Goal: Task Accomplishment & Management: Complete application form

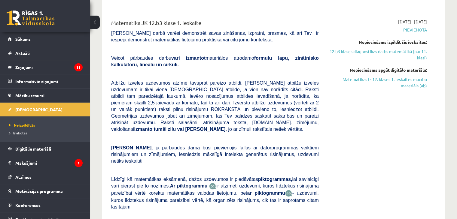
scroll to position [120, 0]
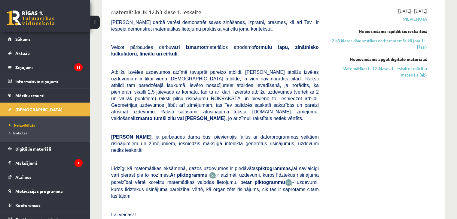
click at [209, 172] on img at bounding box center [212, 175] width 7 height 7
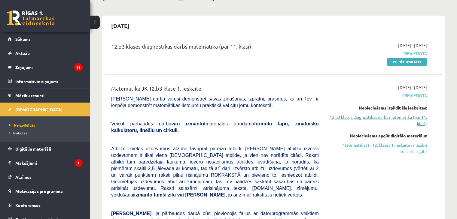
scroll to position [0, 0]
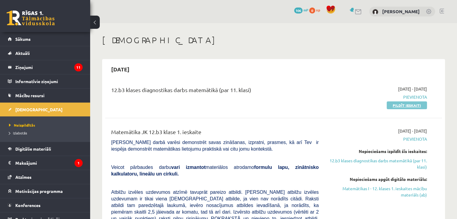
click at [408, 102] on link "Pildīt ieskaiti" at bounding box center [407, 106] width 40 height 8
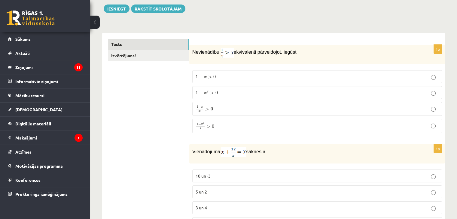
scroll to position [60, 0]
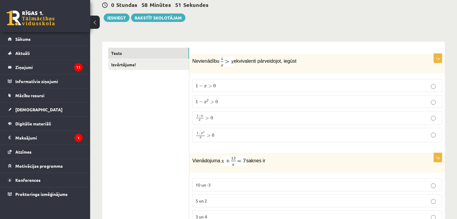
click at [216, 138] on p "1 − x 2 x > 0 1 − x 2 x > 0" at bounding box center [317, 135] width 243 height 8
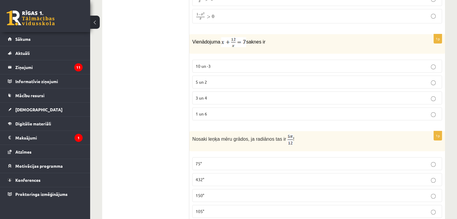
scroll to position [180, 0]
click at [241, 95] on p "3 un 4" at bounding box center [317, 97] width 243 height 6
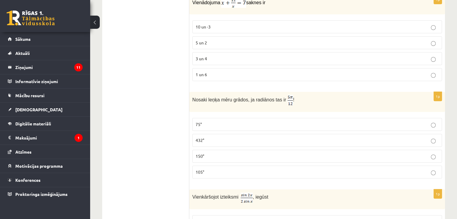
scroll to position [240, 0]
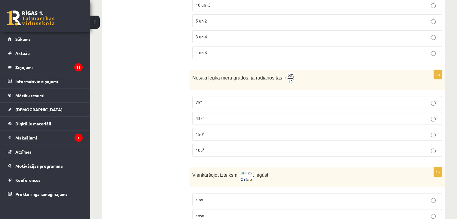
click at [251, 101] on p "75°" at bounding box center [317, 102] width 243 height 6
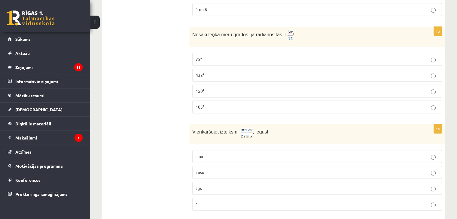
scroll to position [300, 0]
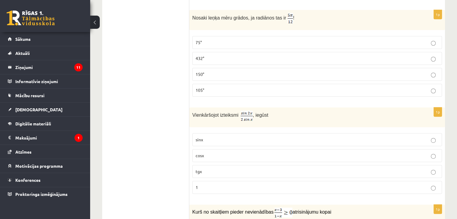
click at [208, 155] on p "cosx" at bounding box center [317, 156] width 243 height 6
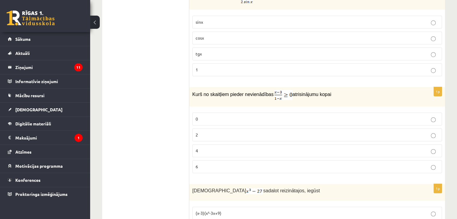
scroll to position [421, 0]
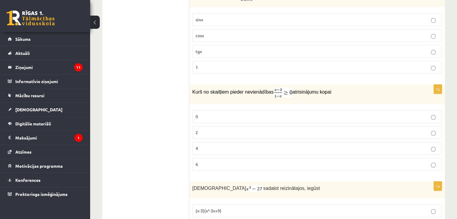
click at [239, 132] on p "2" at bounding box center [317, 133] width 243 height 6
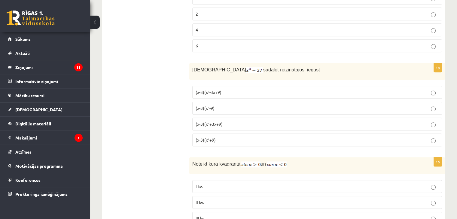
scroll to position [541, 0]
click at [233, 120] on p "(x-3)(x²+3x+9)" at bounding box center [317, 123] width 243 height 6
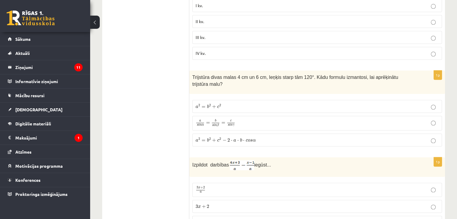
scroll to position [721, 0]
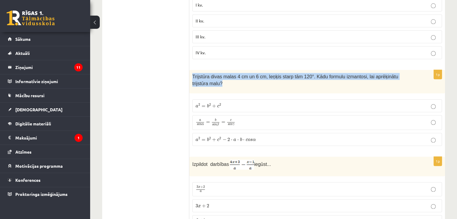
drag, startPoint x: 190, startPoint y: 72, endPoint x: 371, endPoint y: 36, distance: 183.7
click at [416, 74] on div "Trijstūra divas malas 4 cm un 6 cm, leņķis starp tām 120°. Kādu formulu izmanto…" at bounding box center [317, 81] width 256 height 23
copy span "Trijstūra divas malas 4 cm un 6 cm, leņķis starp tām 120°. Kādu formulu izmanto…"
click at [226, 74] on span "Trijstūra divas malas 4 cm un 6 cm, leņķis starp tām 120°. Kādu formulu izmanto…" at bounding box center [295, 80] width 206 height 12
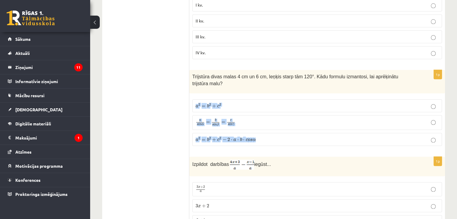
drag, startPoint x: 192, startPoint y: 92, endPoint x: 260, endPoint y: 130, distance: 78.2
click at [260, 130] on div "1p Trijstūra divas malas 4 cm un 6 cm, leņķis starp tām 120°. Kādu formulu izma…" at bounding box center [317, 110] width 256 height 81
copy fieldset "a 2 = b 2 + c 2 a 2 = b 2 + c 2 a s i n α = b s i n β = c s i n γ a s i n α = b…"
click at [230, 74] on span "Trijstūra divas malas 4 cm un 6 cm, leņķis starp tām 120°. Kādu formulu izmanto…" at bounding box center [295, 80] width 206 height 12
click at [250, 139] on span "s" at bounding box center [251, 140] width 2 height 3
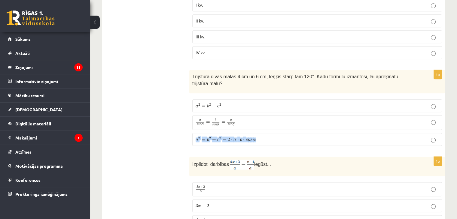
drag, startPoint x: 191, startPoint y: 127, endPoint x: 267, endPoint y: 129, distance: 76.3
click at [267, 129] on div "1p Trijstūra divas malas 4 cm un 6 cm, leņķis starp tām 120°. Kādu formulu izma…" at bounding box center [317, 110] width 256 height 81
copy span "a 2 = b 2 + c 2 − 2 ⋅ a ⋅ b ⋅ c o s α"
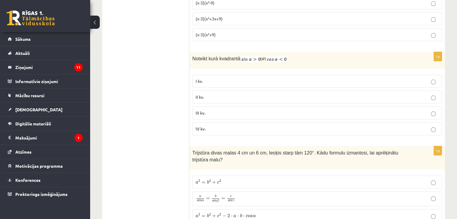
scroll to position [631, 0]
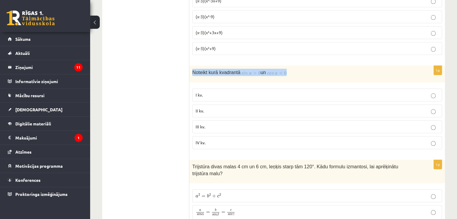
drag, startPoint x: 190, startPoint y: 68, endPoint x: 294, endPoint y: 72, distance: 104.9
click at [294, 72] on div "Noteikt kurā kvadrantā un" at bounding box center [317, 74] width 256 height 17
copy p "Noteikt kurā kvadrantā un"
click at [294, 69] on p "Noteikt kurā kvadrantā un" at bounding box center [302, 72] width 220 height 7
click at [217, 95] on label "I kv." at bounding box center [317, 95] width 250 height 13
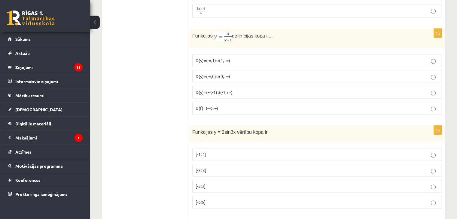
scroll to position [931, 0]
drag, startPoint x: 193, startPoint y: 123, endPoint x: 283, endPoint y: 124, distance: 89.9
click at [283, 130] on p "Funkcijas y = 2sin3x vērtību kopa ir" at bounding box center [302, 133] width 220 height 7
copy span "Funkcijas y = 2sin3x vērtību kopa ir"
click at [207, 153] on p "[-1; 1]" at bounding box center [317, 156] width 243 height 6
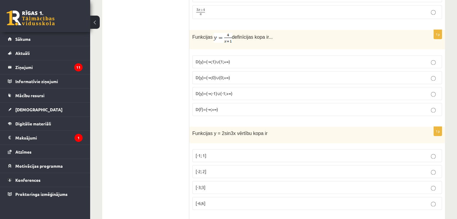
click at [209, 169] on p "[-2; 2]" at bounding box center [317, 172] width 243 height 6
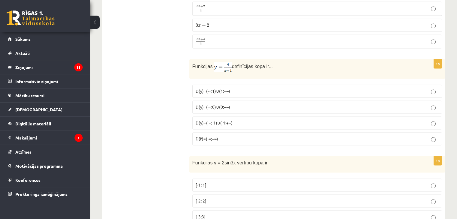
scroll to position [901, 0]
drag, startPoint x: 212, startPoint y: 56, endPoint x: 238, endPoint y: 56, distance: 26.4
click at [236, 63] on p "Funkcijas definīcijas kopa ir..." at bounding box center [302, 68] width 220 height 10
click at [313, 63] on p "Funkcijas definīcijas kopa ir..." at bounding box center [302, 68] width 220 height 10
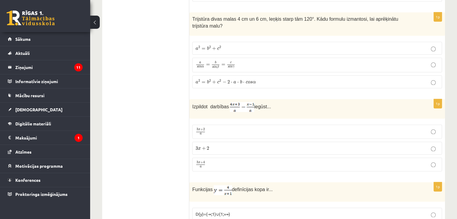
scroll to position [781, 0]
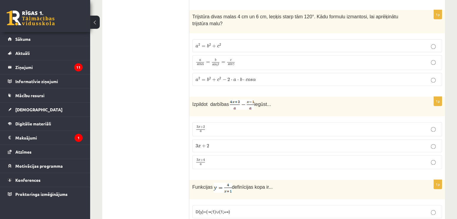
click at [217, 159] on p "3 x + 4 a 3 x + 4 a" at bounding box center [317, 163] width 243 height 8
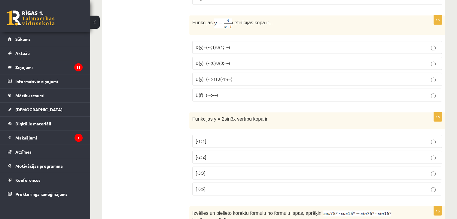
scroll to position [931, 0]
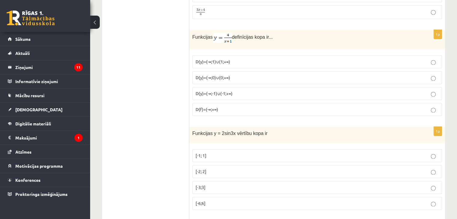
click at [232, 90] on p "D(y)=(-∞;-1)∪(-1;+∞)" at bounding box center [317, 93] width 243 height 6
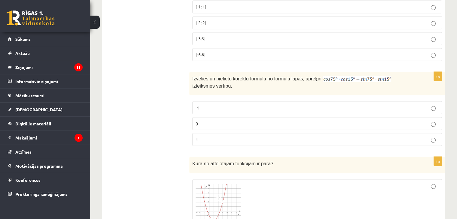
scroll to position [1082, 0]
click at [212, 103] on p "-1" at bounding box center [317, 106] width 243 height 6
click at [227, 116] on label "0" at bounding box center [317, 122] width 250 height 13
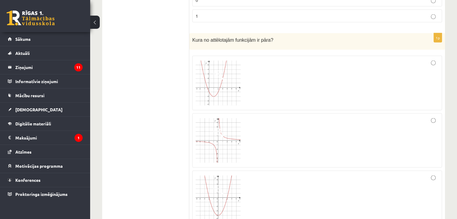
scroll to position [1202, 0]
drag, startPoint x: 250, startPoint y: 113, endPoint x: 247, endPoint y: 113, distance: 3.3
click at [247, 119] on div at bounding box center [317, 143] width 243 height 48
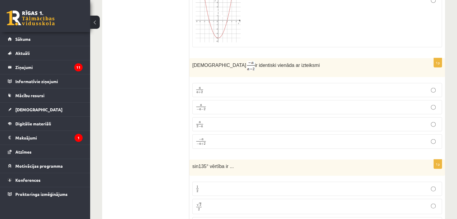
scroll to position [1382, 0]
click at [212, 103] on p "a − a − 2 a − a − 2" at bounding box center [317, 107] width 243 height 8
click at [217, 120] on p "a 2 − a a 2 − a" at bounding box center [317, 124] width 243 height 8
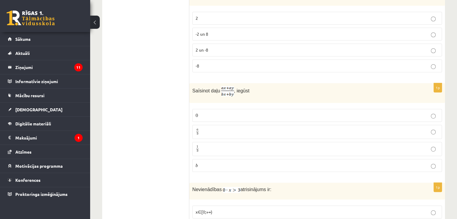
scroll to position [2641, 0]
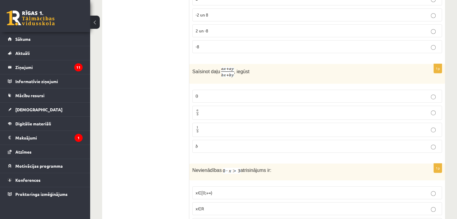
click at [216, 106] on label "a b a b" at bounding box center [317, 113] width 250 height 14
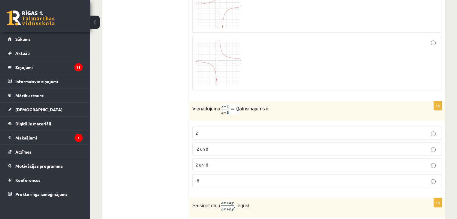
scroll to position [2491, 0]
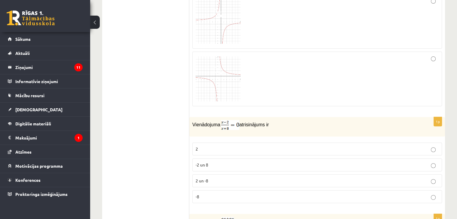
click at [209, 146] on p "2" at bounding box center [317, 149] width 243 height 6
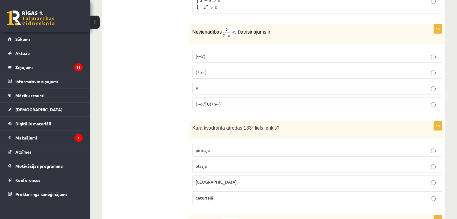
scroll to position [2130, 0]
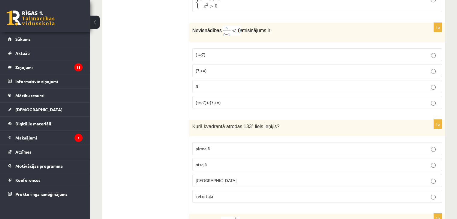
click at [219, 162] on p "otrajā" at bounding box center [317, 165] width 243 height 6
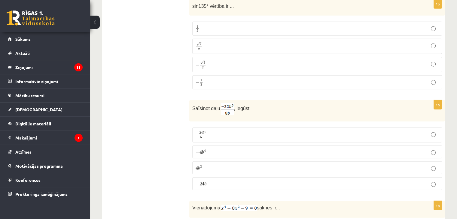
scroll to position [1559, 0]
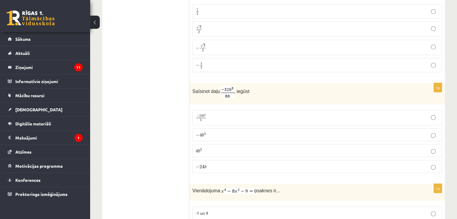
click at [213, 132] on p "− 4 b 4 − 4 b 4" at bounding box center [317, 135] width 243 height 6
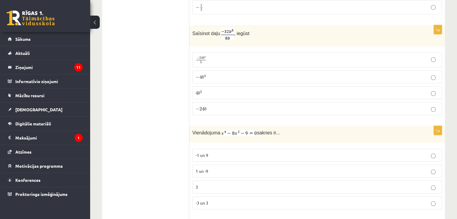
scroll to position [1619, 0]
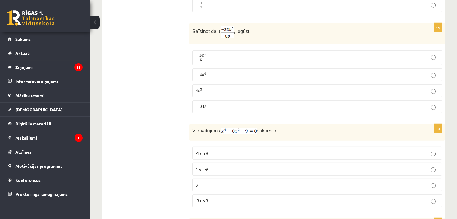
click at [214, 179] on label "3" at bounding box center [317, 185] width 250 height 13
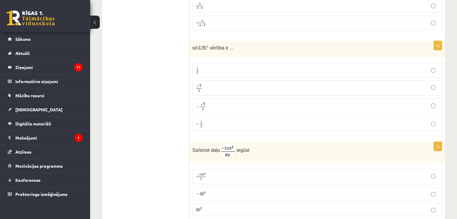
scroll to position [1499, 0]
click at [211, 85] on p "√ 2 2 2 2" at bounding box center [317, 89] width 243 height 9
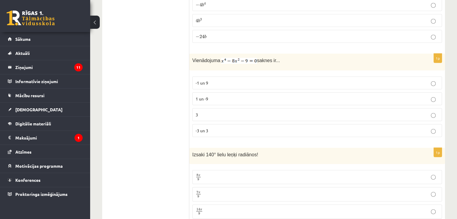
scroll to position [1739, 0]
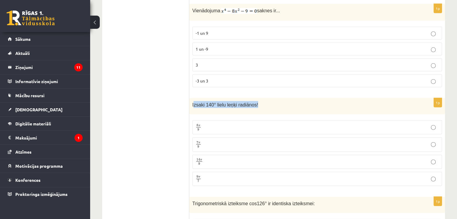
drag, startPoint x: 193, startPoint y: 89, endPoint x: 272, endPoint y: 85, distance: 78.8
click at [272, 101] on p "Izsaki 140° lielu leņķi radiānos!" at bounding box center [302, 104] width 220 height 7
click at [274, 101] on p "Izsaki 140° lielu leņķi radiānos!" at bounding box center [302, 104] width 220 height 7
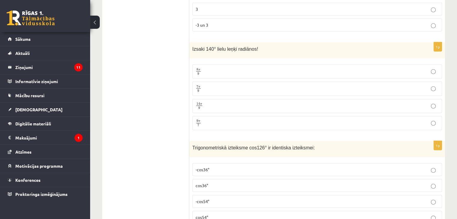
scroll to position [1800, 0]
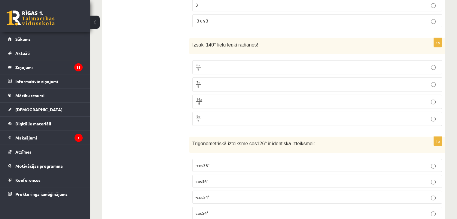
click at [243, 81] on p "7 π 9 7 π 9" at bounding box center [317, 85] width 243 height 8
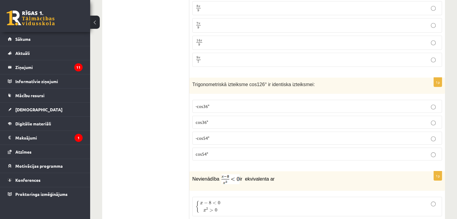
scroll to position [1890, 0]
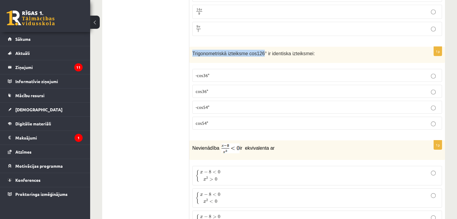
drag, startPoint x: 193, startPoint y: 34, endPoint x: 285, endPoint y: 39, distance: 92.1
click at [270, 50] on p "Trigonometriskā izteiksme cos126° ir identiska izteiksmei:" at bounding box center [302, 53] width 220 height 7
click at [324, 50] on p "Trigonometriskā izteiksme cos126° ir identiska izteiksmei:" at bounding box center [302, 53] width 220 height 7
click at [218, 104] on p "-cos54°" at bounding box center [317, 107] width 243 height 6
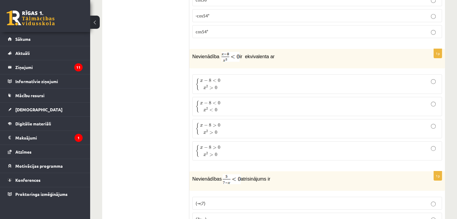
scroll to position [1980, 0]
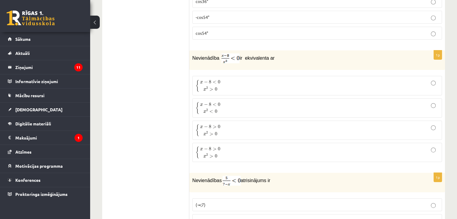
click at [226, 79] on p "{ x − 8 < 0 x 2 > 0 { x − 8 < 0 x 2 > 0" at bounding box center [317, 85] width 243 height 13
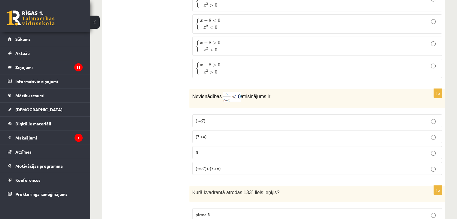
scroll to position [2070, 0]
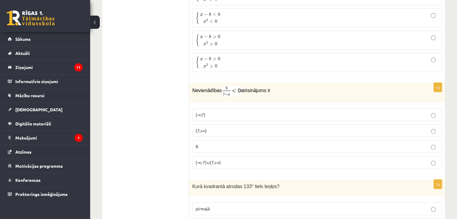
click at [251, 124] on label "(7;+∞)" at bounding box center [317, 130] width 250 height 13
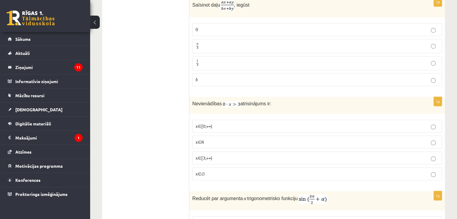
scroll to position [2731, 0]
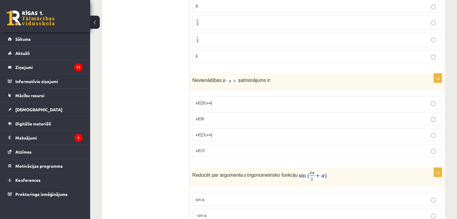
click at [233, 148] on p "x∈∅" at bounding box center [317, 151] width 243 height 6
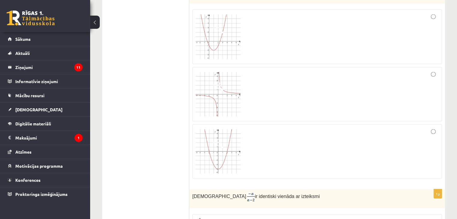
scroll to position [1199, 0]
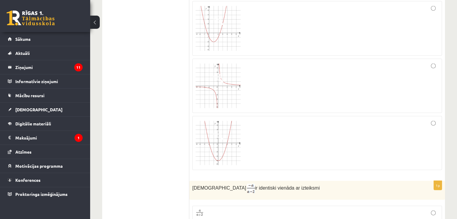
click at [286, 134] on div at bounding box center [317, 143] width 243 height 47
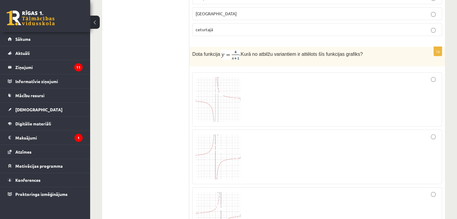
scroll to position [2310, 0]
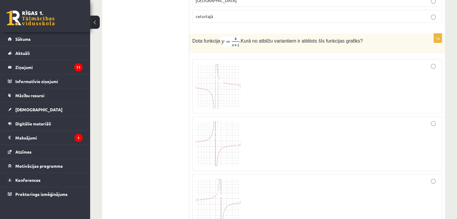
click at [208, 75] on img at bounding box center [218, 86] width 45 height 45
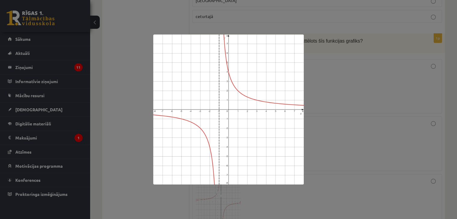
click at [374, 102] on div at bounding box center [228, 109] width 457 height 219
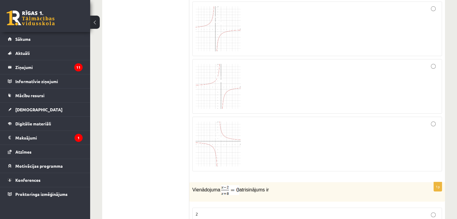
scroll to position [2430, 0]
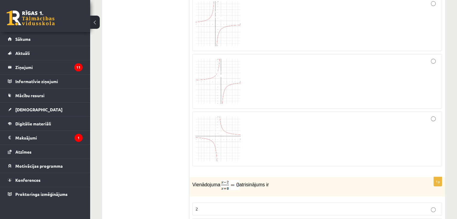
click at [223, 123] on img at bounding box center [218, 139] width 45 height 45
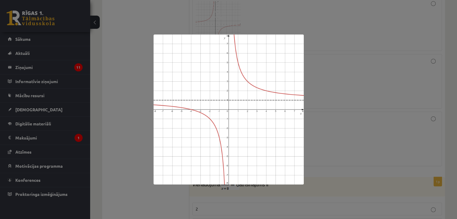
click at [404, 69] on div at bounding box center [228, 109] width 457 height 219
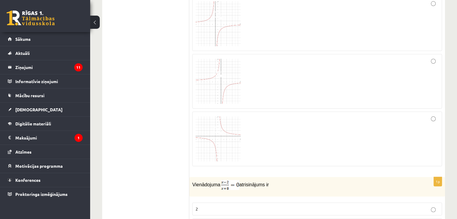
click at [216, 69] on span at bounding box center [219, 74] width 10 height 10
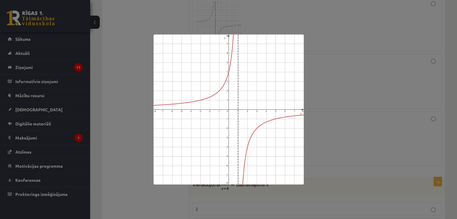
click at [373, 96] on div at bounding box center [228, 109] width 457 height 219
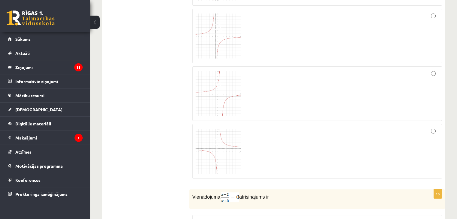
scroll to position [2370, 0]
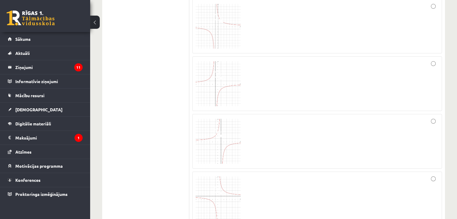
click at [217, 71] on span at bounding box center [219, 76] width 10 height 10
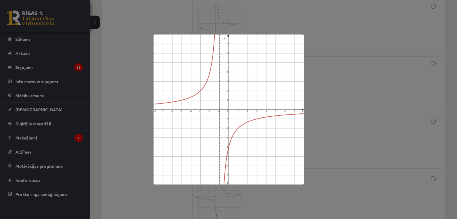
click at [383, 63] on div at bounding box center [228, 109] width 457 height 219
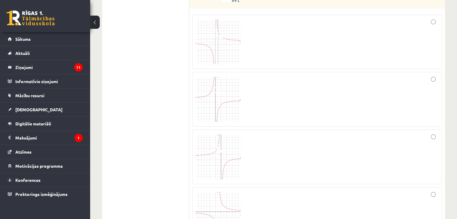
scroll to position [2310, 0]
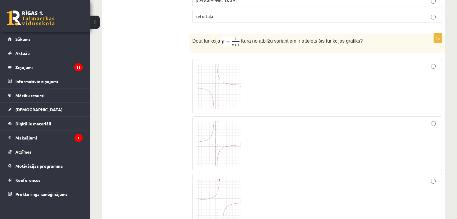
click at [210, 74] on img at bounding box center [218, 86] width 45 height 45
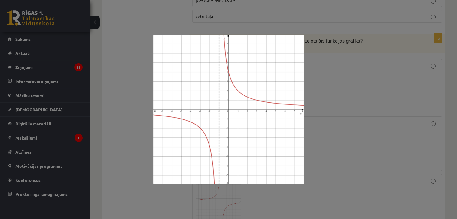
click at [380, 90] on div at bounding box center [228, 109] width 457 height 219
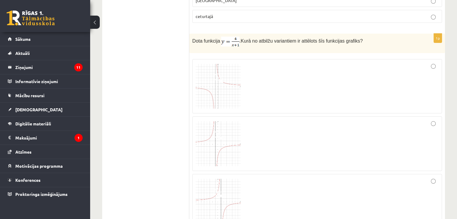
click at [224, 64] on img at bounding box center [218, 86] width 45 height 45
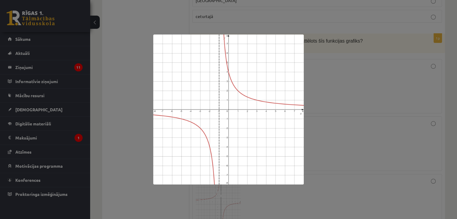
click at [356, 46] on div at bounding box center [228, 109] width 457 height 219
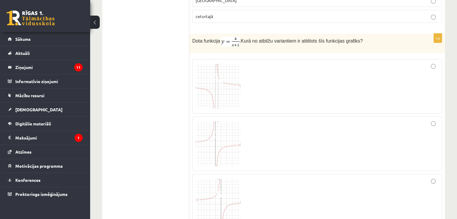
click at [434, 62] on div at bounding box center [317, 86] width 243 height 48
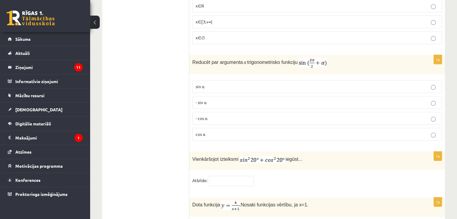
scroll to position [2872, 0]
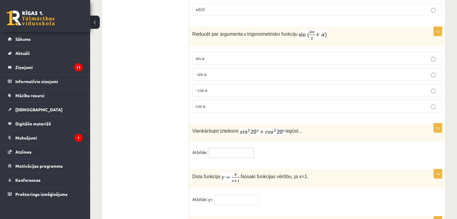
click at [246, 148] on input "text" at bounding box center [231, 153] width 45 height 10
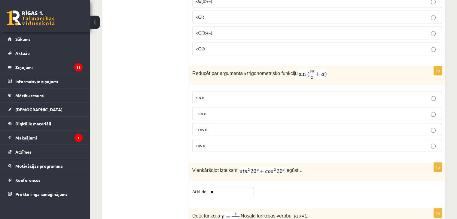
scroll to position [2821, 0]
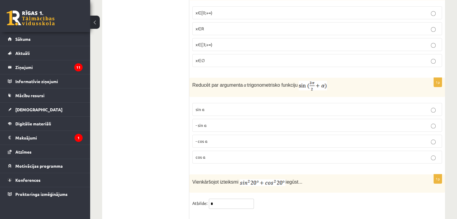
type input "*"
click at [244, 154] on p "cos⁡ α" at bounding box center [317, 157] width 243 height 6
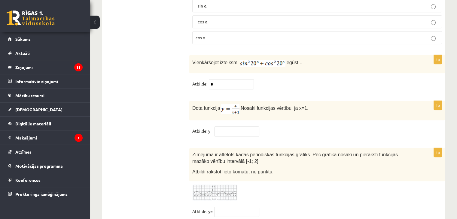
scroll to position [2941, 0]
click at [238, 126] on input "text" at bounding box center [236, 131] width 45 height 10
drag, startPoint x: 236, startPoint y: 110, endPoint x: 233, endPoint y: 111, distance: 3.1
click at [236, 126] on input "text" at bounding box center [236, 131] width 45 height 10
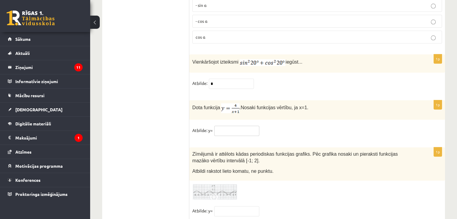
click at [233, 126] on input "text" at bounding box center [236, 131] width 45 height 10
click at [302, 103] on p "Dota funkcija . Nosaki funkcijas vērtību, ja x=1." at bounding box center [302, 108] width 220 height 10
click at [305, 103] on p "Dota funkcija . Nosaki funkcijas vērtību, ja x=1." at bounding box center [302, 108] width 220 height 10
click at [228, 126] on input "text" at bounding box center [236, 131] width 45 height 10
click at [238, 126] on input "text" at bounding box center [236, 131] width 45 height 10
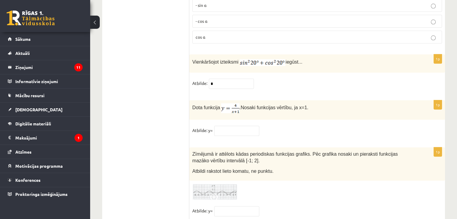
click at [346, 103] on p "Dota funkcija . Nosaki funkcijas vērtību, ja x=1." at bounding box center [302, 108] width 220 height 10
click at [301, 100] on div "Dota funkcija . Nosaki funkcijas vērtību, ja x=1." at bounding box center [317, 110] width 256 height 20
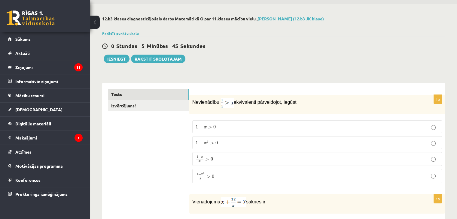
scroll to position [0, 0]
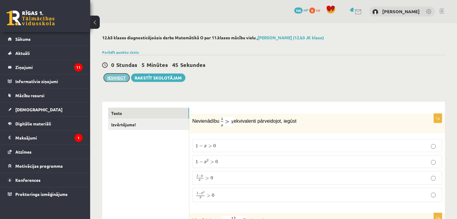
click at [111, 76] on button "Iesniegt" at bounding box center [117, 78] width 26 height 8
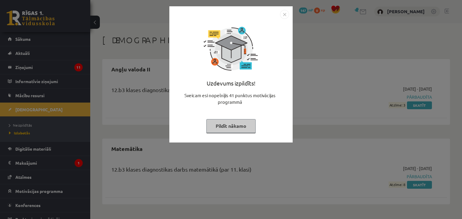
click at [287, 15] on img "Close" at bounding box center [284, 14] width 9 height 9
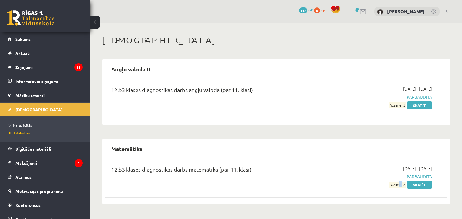
drag, startPoint x: 398, startPoint y: 184, endPoint x: 401, endPoint y: 185, distance: 3.7
click at [400, 185] on span "Atzīme: 8" at bounding box center [396, 185] width 17 height 6
click at [426, 102] on link "Skatīt" at bounding box center [419, 106] width 25 height 8
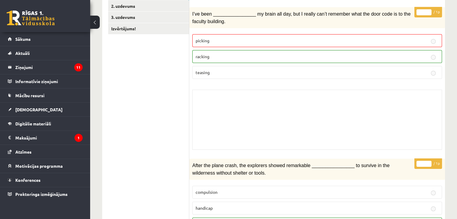
scroll to position [120, 0]
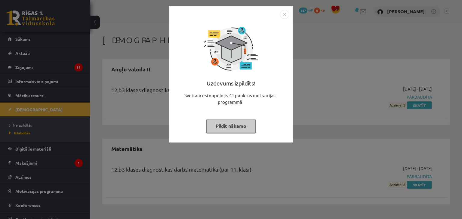
click at [284, 15] on img "Close" at bounding box center [284, 14] width 9 height 9
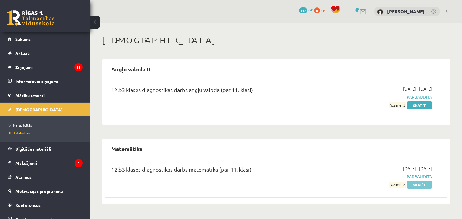
click at [424, 187] on link "Skatīt" at bounding box center [419, 185] width 25 height 8
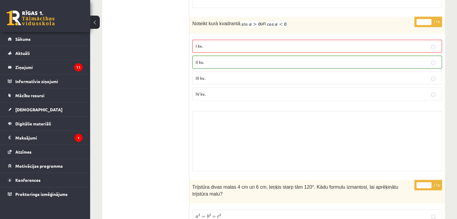
scroll to position [1082, 0]
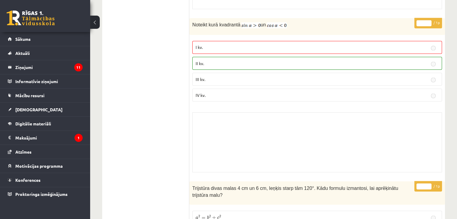
click at [282, 60] on p "II kv." at bounding box center [317, 63] width 243 height 6
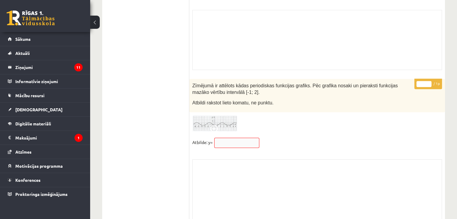
scroll to position [5003, 0]
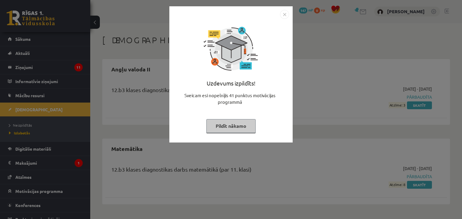
click at [242, 125] on button "Pildīt nākamo" at bounding box center [230, 126] width 49 height 14
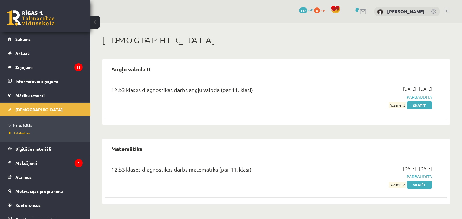
click at [309, 63] on div "Angļu valoda II" at bounding box center [275, 69] width 341 height 14
click at [419, 96] on span "Pārbaudīta" at bounding box center [381, 97] width 101 height 6
click at [170, 95] on div "12.b3 klases diagnostikas darbs angļu valodā (par 11. klasi)" at bounding box center [216, 91] width 211 height 11
click at [418, 106] on link "Skatīt" at bounding box center [419, 106] width 25 height 8
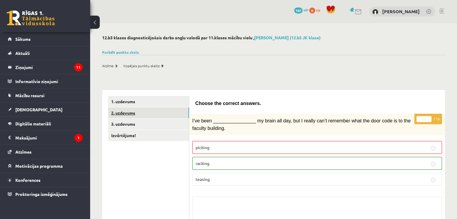
click at [140, 118] on link "2. uzdevums" at bounding box center [148, 113] width 81 height 11
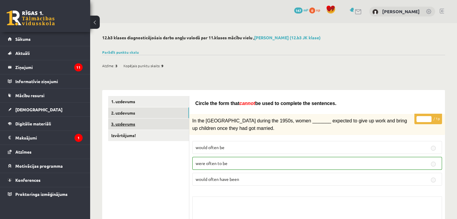
click at [137, 126] on link "3. uzdevums" at bounding box center [148, 124] width 81 height 11
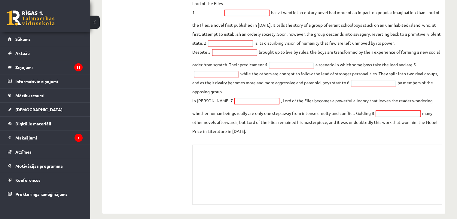
scroll to position [251, 0]
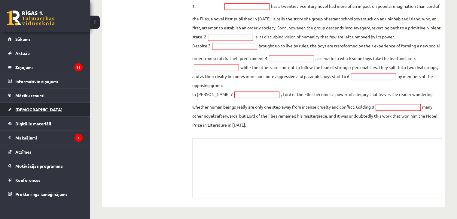
click at [32, 111] on span "[DEMOGRAPHIC_DATA]" at bounding box center [38, 109] width 47 height 5
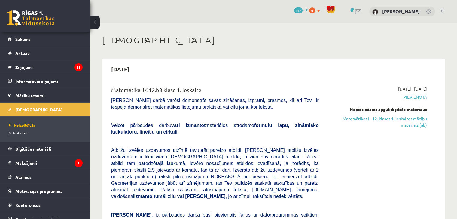
drag, startPoint x: 408, startPoint y: 87, endPoint x: 430, endPoint y: 84, distance: 21.5
click at [430, 84] on div "Matemātika JK 12.b3 klase 1. ieskaite [PERSON_NAME] darbā varēsi demonstrēt sav…" at bounding box center [273, 197] width 337 height 235
click at [430, 74] on div "2025-09-15" at bounding box center [273, 69] width 337 height 14
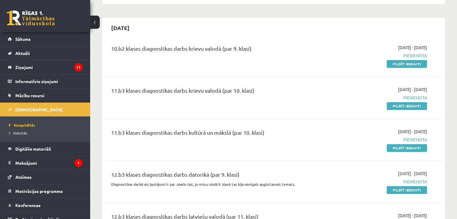
scroll to position [751, 0]
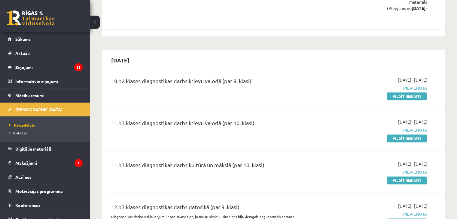
drag, startPoint x: 123, startPoint y: 135, endPoint x: 272, endPoint y: 138, distance: 148.5
click at [272, 161] on div "11.b3 klases diagnostikas darbs kultūrā un mākslā (par 10. klasi)" at bounding box center [215, 166] width 208 height 11
copy div "klases diagnostikas darbs kultūrā un mākslā (par 10. klasi)"
click at [283, 161] on div "11.b3 klases diagnostikas darbs kultūrā un mākslā (par 10. klasi)" at bounding box center [215, 172] width 217 height 23
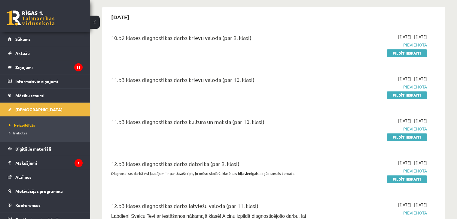
scroll to position [781, 0]
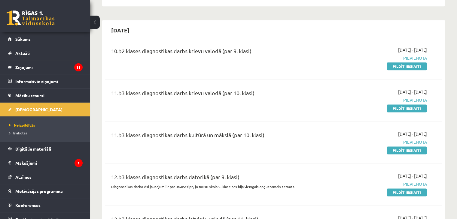
click at [419, 139] on span "Pievienota" at bounding box center [377, 142] width 99 height 6
click at [413, 147] on link "Pildīt ieskaiti" at bounding box center [407, 151] width 40 height 8
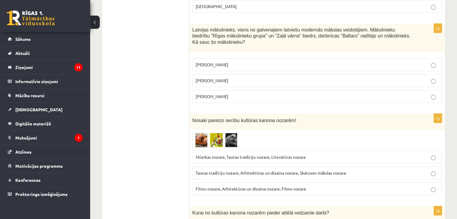
scroll to position [90, 0]
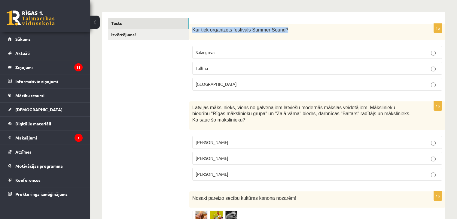
drag, startPoint x: 192, startPoint y: 29, endPoint x: 297, endPoint y: 29, distance: 104.3
click at [297, 29] on p "Kur tiek organizēts festivāls Summer Sound?" at bounding box center [302, 30] width 220 height 6
copy span "Kur tiek organizēts festivāls Summer Sound?"
click at [226, 86] on p "Liepājā" at bounding box center [317, 84] width 243 height 6
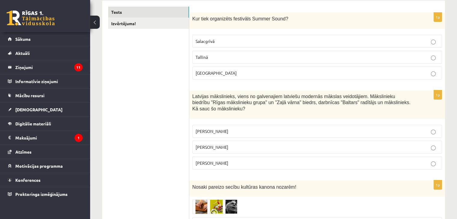
scroll to position [150, 0]
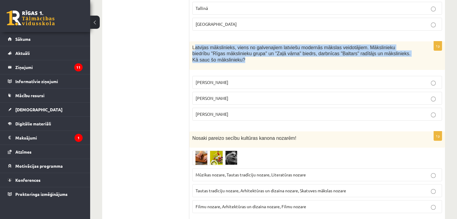
drag, startPoint x: 194, startPoint y: 47, endPoint x: 412, endPoint y: 54, distance: 218.0
click at [412, 54] on div "Latvijas mākslinieks, viens no galvenajiem latviešu modernās mākslas veidotājie…" at bounding box center [317, 55] width 256 height 29
copy span "atvijas mākslinieks, viens no galvenajiem latviešu modernās mākslas veidotājiem…"
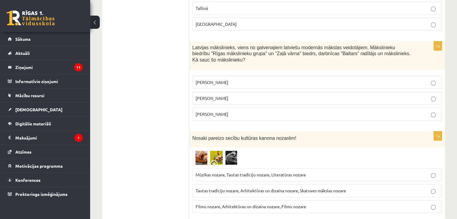
click at [252, 79] on p "Aleksandra Beļcova" at bounding box center [317, 82] width 243 height 6
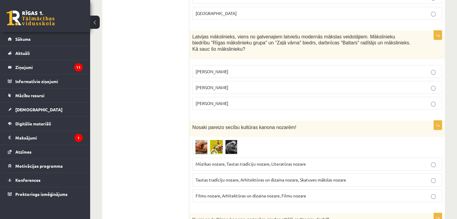
scroll to position [180, 0]
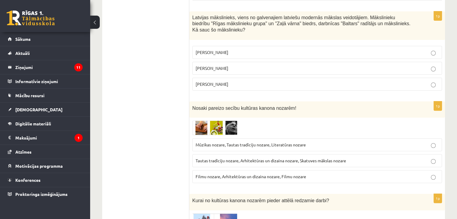
click at [200, 122] on img at bounding box center [214, 128] width 45 height 15
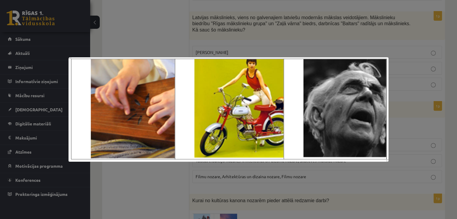
click at [251, 29] on div at bounding box center [228, 109] width 457 height 219
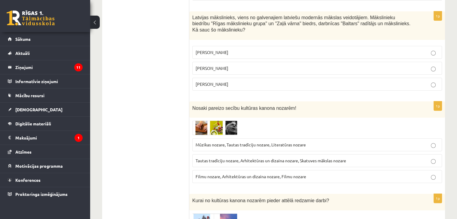
click at [215, 122] on img at bounding box center [214, 128] width 45 height 15
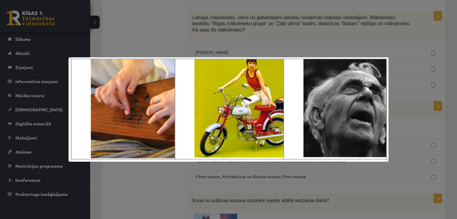
click at [299, 20] on div at bounding box center [228, 109] width 457 height 219
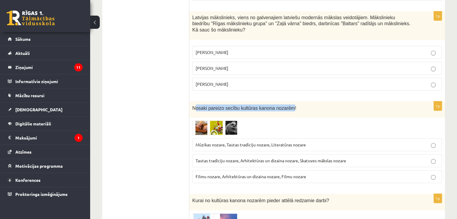
drag, startPoint x: 194, startPoint y: 102, endPoint x: 285, endPoint y: 102, distance: 90.7
click at [285, 106] on span "Nosaki pareizo secību kultūras kanona nozarēm!" at bounding box center [244, 108] width 104 height 5
click at [190, 102] on div "Nosaki pareizo secību kultūras kanona nozarēm!" at bounding box center [317, 110] width 256 height 17
drag, startPoint x: 188, startPoint y: 99, endPoint x: 296, endPoint y: 96, distance: 107.3
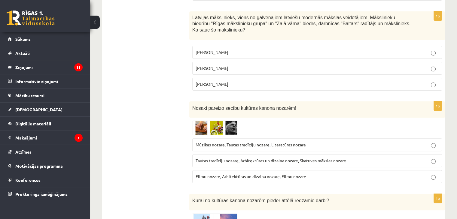
click at [276, 105] on div "Nosaki pareizo secību kultūras kanona nozarēm!" at bounding box center [317, 110] width 256 height 17
drag, startPoint x: 236, startPoint y: 99, endPoint x: 192, endPoint y: 100, distance: 44.2
click at [192, 102] on div "Nosaki pareizo secību kultūras kanona nozarēm!" at bounding box center [317, 110] width 256 height 17
copy span "Nosaki pareizo secību kultūras kanona nozarēm!"
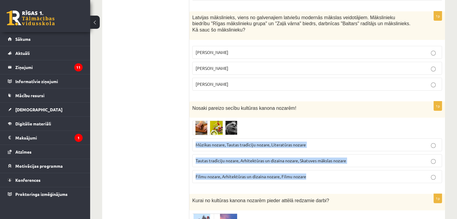
drag, startPoint x: 209, startPoint y: 141, endPoint x: 351, endPoint y: 171, distance: 145.0
click at [351, 171] on fieldset "Mūzikas nozare, Tautas tradīciju nozare, Literatūras nozare Tautas tradīciju no…" at bounding box center [317, 161] width 250 height 50
copy fieldset "Mūzikas nozare, Tautas tradīciju nozare, Literatūras nozare Tautas tradīciju no…"
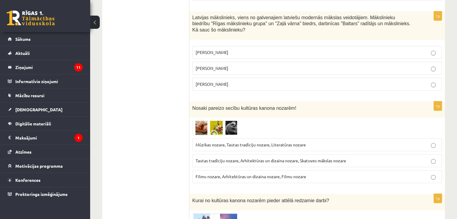
click at [322, 105] on p "Nosaki pareizo secību kultūras kanona nozarēm!" at bounding box center [302, 108] width 220 height 7
click at [342, 142] on p "Mūzikas nozare, Tautas tradīciju nozare, Literatūras nozare" at bounding box center [317, 145] width 243 height 6
click at [347, 154] on label "Tautas tradīciju nozare, Arhitektūras un dizaina nozare, Skatuves mākslas nozare" at bounding box center [317, 160] width 250 height 13
click at [350, 174] on p "Filmu nozare, Arhitektūras un dizaina nozare, Filmu nozare" at bounding box center [317, 177] width 243 height 6
click at [203, 121] on img at bounding box center [214, 128] width 45 height 15
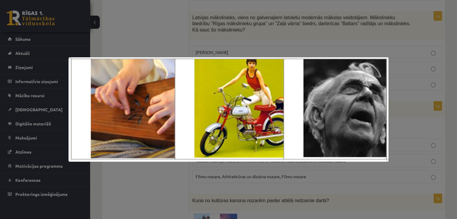
click at [340, 29] on div at bounding box center [228, 109] width 457 height 219
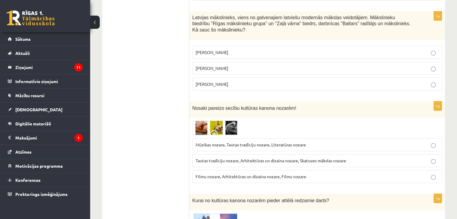
click at [301, 126] on div at bounding box center [317, 128] width 250 height 15
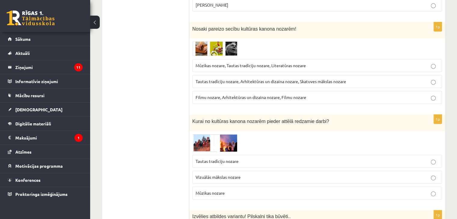
scroll to position [270, 0]
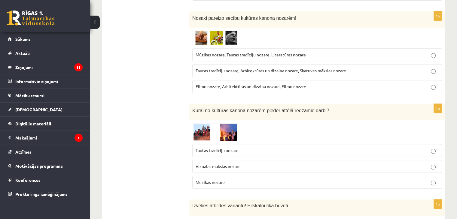
click at [198, 123] on img at bounding box center [214, 132] width 45 height 18
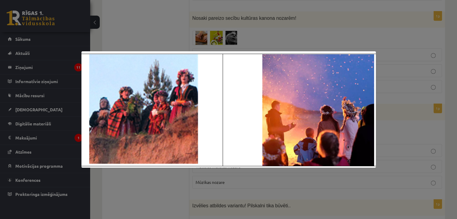
drag, startPoint x: 143, startPoint y: 116, endPoint x: 414, endPoint y: 93, distance: 272.0
click at [414, 93] on div at bounding box center [228, 109] width 457 height 219
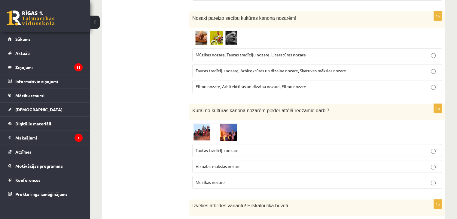
click at [241, 148] on p "Tautas tradīciju nozare" at bounding box center [317, 151] width 243 height 6
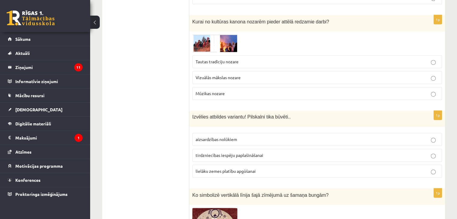
scroll to position [361, 0]
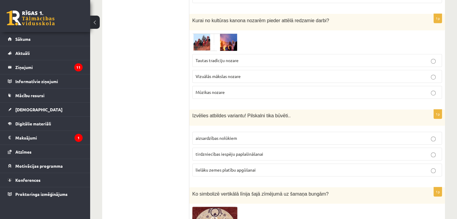
drag, startPoint x: 189, startPoint y: 108, endPoint x: 282, endPoint y: 111, distance: 93.8
drag, startPoint x: 282, startPoint y: 111, endPoint x: 212, endPoint y: 102, distance: 71.6
click at [282, 111] on div "Izvēlies atbildes variantu! Pilskalni tika būvēti.." at bounding box center [317, 118] width 256 height 16
click at [203, 113] on span "Izvēlies atbildes variantu! Pilskalni tika būvēti.." at bounding box center [241, 115] width 98 height 5
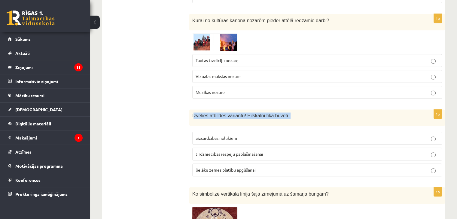
drag, startPoint x: 194, startPoint y: 108, endPoint x: 295, endPoint y: 105, distance: 101.6
click at [295, 113] on p "Izvēlies atbildes variantu! Pilskalni tika būvēti.." at bounding box center [302, 116] width 220 height 6
copy span "zvēlies atbildes variantu! Pilskalni tika būvēti.."
click at [234, 136] on span "aizsardzības nolūkiem" at bounding box center [216, 138] width 41 height 5
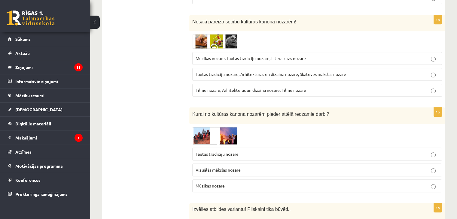
scroll to position [270, 0]
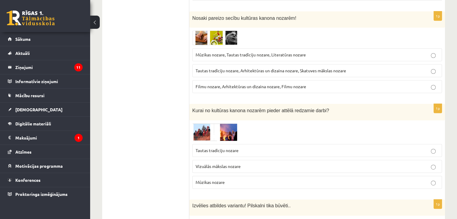
click at [297, 52] on span "Mūzikas nozare, Tautas tradīciju nozare, Literatūras nozare" at bounding box center [251, 54] width 110 height 5
click at [216, 84] on p "Filmu nozare, Arhitektūras un dizaina nozare, Filmu nozare" at bounding box center [317, 87] width 243 height 6
click at [231, 31] on img at bounding box center [214, 38] width 45 height 15
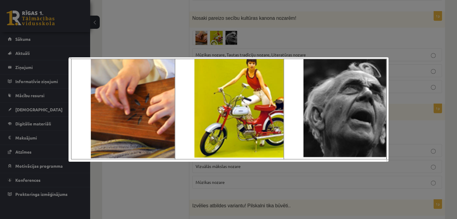
click at [263, 26] on div at bounding box center [228, 109] width 457 height 219
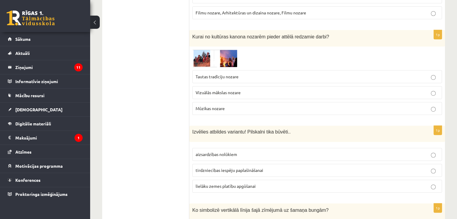
scroll to position [391, 0]
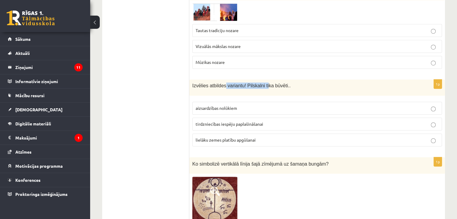
drag, startPoint x: 223, startPoint y: 78, endPoint x: 262, endPoint y: 79, distance: 39.1
click at [262, 83] on span "Izvēlies atbildes variantu! Pilskalni tika būvēti.." at bounding box center [241, 85] width 98 height 5
click at [298, 83] on div "Izvēlies atbildes variantu! Pilskalni tika būvēti.." at bounding box center [317, 88] width 256 height 16
drag, startPoint x: 244, startPoint y: 78, endPoint x: 271, endPoint y: 78, distance: 27.0
click at [268, 83] on span "Izvēlies atbildes variantu! Pilskalni tika būvēti.." at bounding box center [241, 85] width 98 height 5
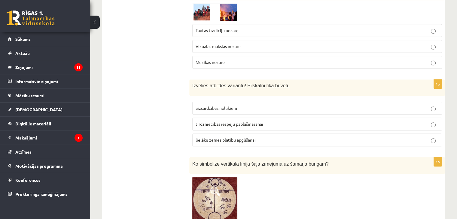
click at [289, 83] on p "Izvēlies atbildes variantu! Pilskalni tika būvēti.." at bounding box center [302, 86] width 220 height 6
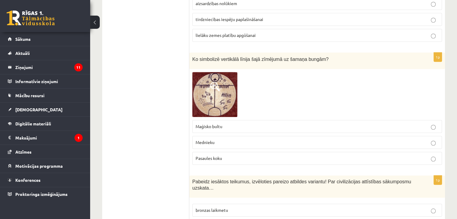
scroll to position [511, 0]
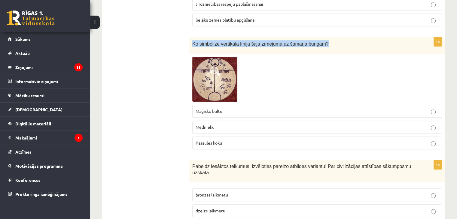
drag, startPoint x: 193, startPoint y: 37, endPoint x: 321, endPoint y: 37, distance: 127.7
click at [321, 40] on p "Ko simbolizē vertikālā līnija šajā zīmējumā uz šamaņa bungām?" at bounding box center [302, 43] width 220 height 7
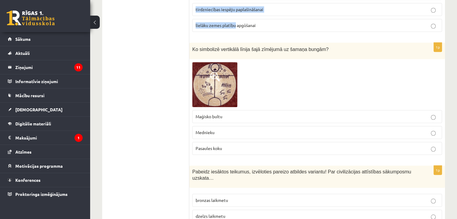
copy div "vēlies atbildes variantu! Pilskalni tika būvēti.. aizsardzības nolūkiem tirdzni…"
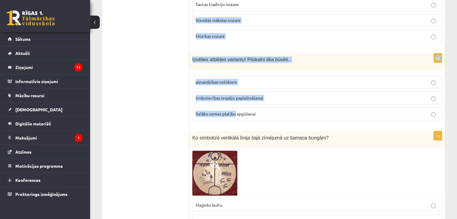
drag, startPoint x: 209, startPoint y: 1, endPoint x: 195, endPoint y: -7, distance: 16.3
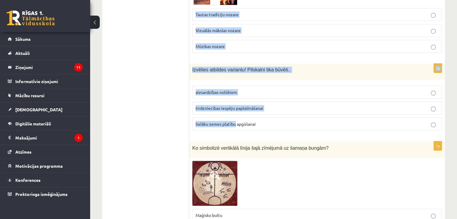
click at [222, 69] on div "Izvēlies atbildes variantu! Pilskalni tika būvēti.." at bounding box center [317, 72] width 256 height 16
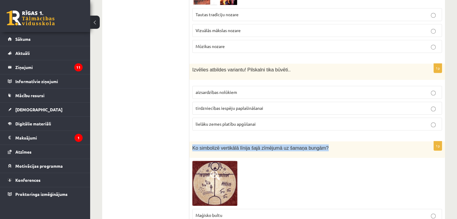
drag, startPoint x: 193, startPoint y: 140, endPoint x: 315, endPoint y: 142, distance: 122.3
click at [315, 145] on p "Ko simbolizē vertikālā līnija šajā zīmējumā uz šamaņa bungām?" at bounding box center [302, 148] width 220 height 7
copy span "Ko simbolizē vertikālā līnija šajā zīmējumā uz šamaņa bungām?"
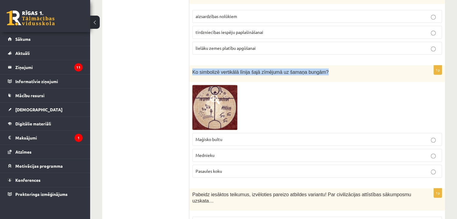
scroll to position [497, 0]
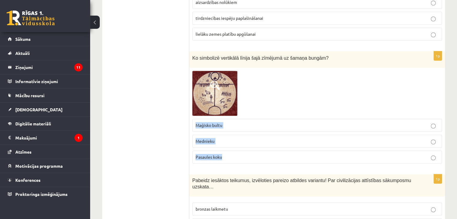
drag, startPoint x: 196, startPoint y: 115, endPoint x: 237, endPoint y: 145, distance: 50.2
click at [237, 145] on fieldset "Maģisko bultu Mednieku Pasaules koku" at bounding box center [317, 141] width 250 height 50
copy fieldset "Maģisko bultu Mednieku Pasaules koku"
click at [218, 154] on span "Pasaules koku" at bounding box center [209, 156] width 26 height 5
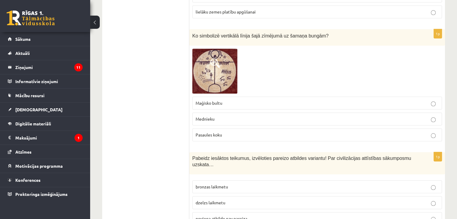
scroll to position [587, 0]
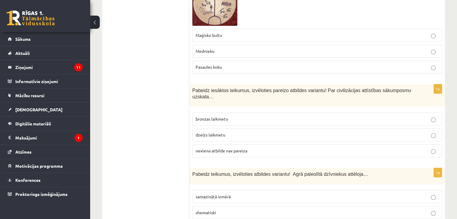
drag, startPoint x: 189, startPoint y: 78, endPoint x: 425, endPoint y: 84, distance: 236.2
drag, startPoint x: 425, startPoint y: 84, endPoint x: 405, endPoint y: 83, distance: 20.2
click at [425, 84] on div "Pabeidz iesāktos teikumus, izvēloties pareizo atbildes variantu! Par civilizāci…" at bounding box center [317, 95] width 256 height 23
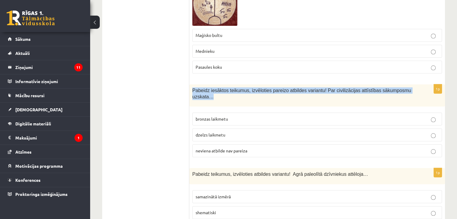
drag, startPoint x: 192, startPoint y: 80, endPoint x: 410, endPoint y: 78, distance: 217.5
click at [410, 84] on div "Pabeidz iesāktos teikumus, izvēloties pareizo atbildes variantu! Par civilizāci…" at bounding box center [317, 95] width 256 height 23
copy span "Pabeidz iesāktos teikumus, izvēloties pareizo atbildes variantu! Par civilizāci…"
click at [274, 85] on div "Pabeidz iesāktos teikumus, izvēloties pareizo atbildes variantu! Par civilizāci…" at bounding box center [317, 95] width 256 height 23
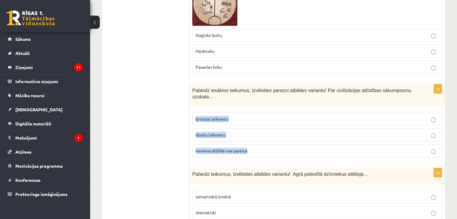
drag, startPoint x: 192, startPoint y: 104, endPoint x: 259, endPoint y: 135, distance: 73.4
click at [259, 135] on fieldset "bronzas laikmetu dzelzs laikmetu neviena atbilde nav pareiza" at bounding box center [317, 135] width 250 height 50
copy fieldset "bronzas laikmetu dzelzs laikmetu neviena atbilde nav pareiza"
click at [217, 132] on span "dzelzs laikmetu" at bounding box center [211, 134] width 30 height 5
click at [219, 116] on p "bronzas laikmetu" at bounding box center [317, 119] width 243 height 6
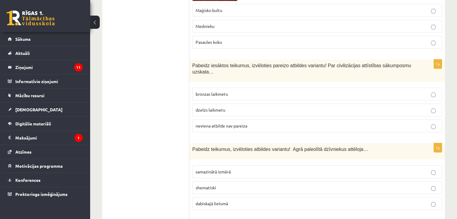
scroll to position [677, 0]
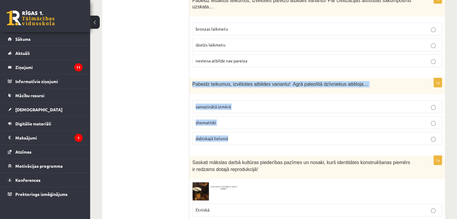
drag, startPoint x: 192, startPoint y: 68, endPoint x: 315, endPoint y: 121, distance: 133.8
click at [315, 121] on div "1p Pabeidz teikumus, izvēloties atbildes variantu! Agrā paleolītā dzīvniekus at…" at bounding box center [317, 114] width 256 height 72
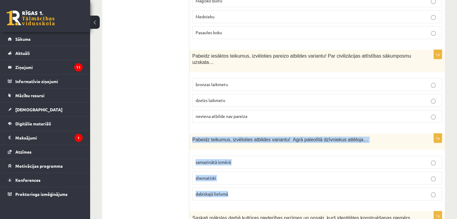
scroll to position [631, 0]
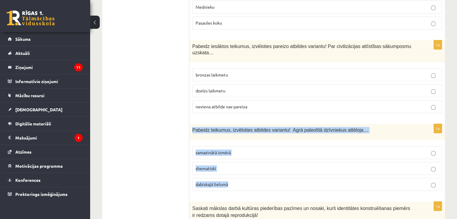
drag, startPoint x: 193, startPoint y: 113, endPoint x: 383, endPoint y: 166, distance: 196.9
click at [383, 166] on div "1p Pabeidz teikumus, izvēloties atbildes variantu! Agrā paleolītā dzīvniekus at…" at bounding box center [317, 160] width 256 height 72
click at [231, 181] on p "dabiskajā lielumā" at bounding box center [317, 184] width 243 height 6
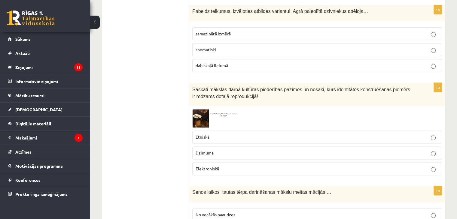
scroll to position [751, 0]
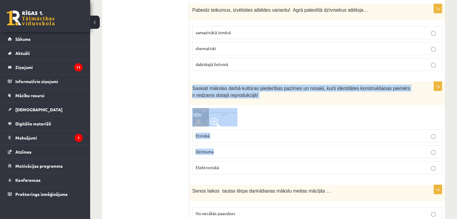
drag, startPoint x: 207, startPoint y: 74, endPoint x: 200, endPoint y: 92, distance: 19.6
click at [278, 138] on div "1p Saskati mākslas darbā kultūras piederības pazīmes un nosaki, kurš identitāte…" at bounding box center [317, 130] width 256 height 97
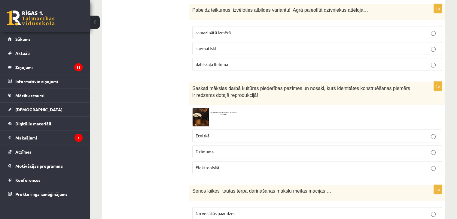
click at [197, 108] on img at bounding box center [214, 117] width 45 height 18
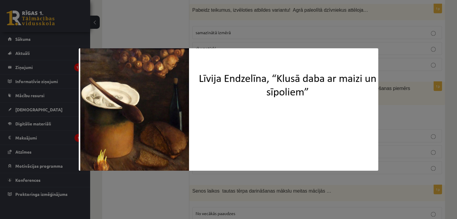
click at [380, 17] on div at bounding box center [228, 109] width 457 height 219
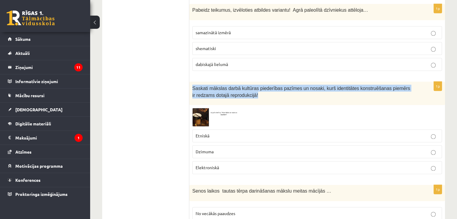
drag, startPoint x: 212, startPoint y: 72, endPoint x: 248, endPoint y: 82, distance: 37.2
click at [248, 82] on div "Saskati mākslas darbā kultūras piederības pazīmes un nosaki, kurš identitātes k…" at bounding box center [317, 93] width 256 height 23
click at [201, 108] on img at bounding box center [214, 117] width 45 height 18
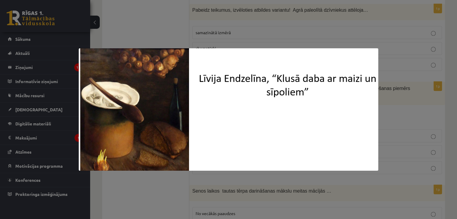
click at [424, 109] on div at bounding box center [228, 109] width 457 height 219
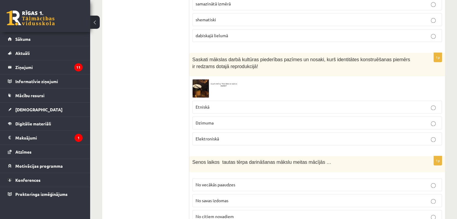
scroll to position [781, 0]
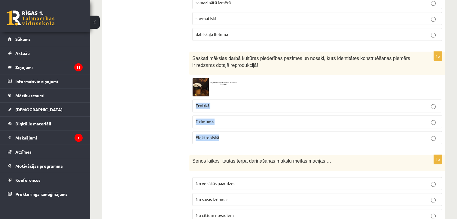
drag, startPoint x: 191, startPoint y: 92, endPoint x: 235, endPoint y: 121, distance: 52.8
click at [235, 121] on div "1p Saskati mākslas darbā kultūras piederības pazīmes un nosaki, kurš identitāte…" at bounding box center [317, 100] width 256 height 97
click at [218, 103] on p "Etniskā" at bounding box center [317, 106] width 243 height 6
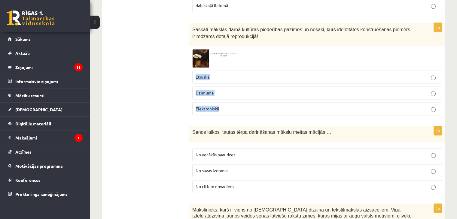
scroll to position [811, 0]
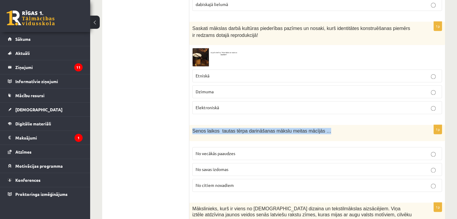
drag, startPoint x: 190, startPoint y: 113, endPoint x: 317, endPoint y: 114, distance: 127.4
click at [317, 125] on div "Senos laikos tautas tērpa darināšanas mākslu meitas mācījās …" at bounding box center [317, 133] width 256 height 16
click at [214, 125] on div "Senos laikos tautas tērpa darināšanas mākslu meitas mācījās …" at bounding box center [317, 133] width 256 height 16
drag, startPoint x: 190, startPoint y: 113, endPoint x: 168, endPoint y: 12, distance: 103.5
click at [282, 166] on div "1p Senos laikos tautas tērpa darināšanas mākslu meitas mācījās … No vecākās paa…" at bounding box center [317, 161] width 256 height 72
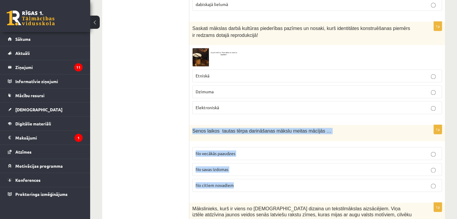
click at [232, 151] on span "No vecākās paaudzes" at bounding box center [216, 153] width 40 height 5
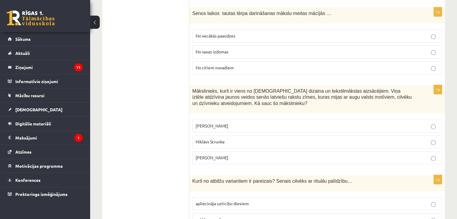
scroll to position [931, 0]
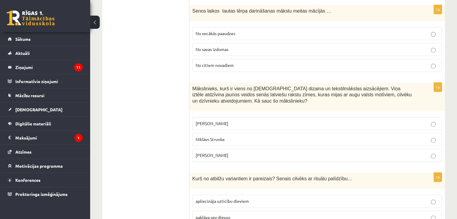
drag, startPoint x: 188, startPoint y: 71, endPoint x: 246, endPoint y: 84, distance: 59.6
click at [228, 86] on p "Mākslinieks, kurš ir viens no latviešu dizaina un tekstilmākslas aizsācējiem. V…" at bounding box center [302, 95] width 220 height 19
drag, startPoint x: 193, startPoint y: 71, endPoint x: 247, endPoint y: 132, distance: 81.1
click at [248, 134] on div "1p Mākslinieks, kurš ir viens no latviešu dizaina un tekstilmākslas aizsācējiem…" at bounding box center [317, 125] width 256 height 84
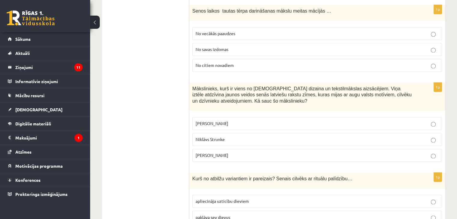
click at [218, 121] on span "Ansis Cīrulis" at bounding box center [212, 123] width 33 height 5
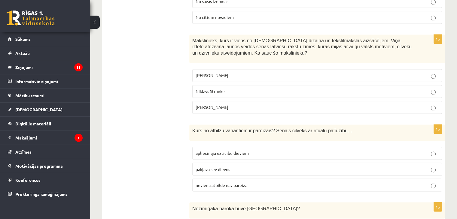
scroll to position [992, 0]
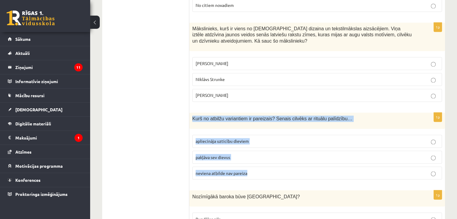
drag, startPoint x: 193, startPoint y: 103, endPoint x: 295, endPoint y: 149, distance: 112.2
click at [295, 149] on div "1p Kurš no atbilžu variantiem ir pareizais? Senais cilvēks ar rituālu palīdzību…" at bounding box center [317, 149] width 256 height 72
click at [224, 139] on span "apliecināja uzticību dieviem" at bounding box center [222, 141] width 53 height 5
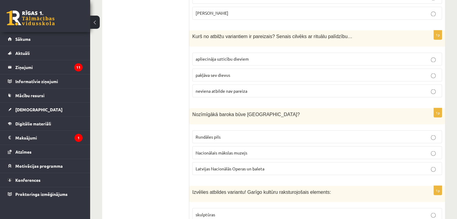
scroll to position [1082, 0]
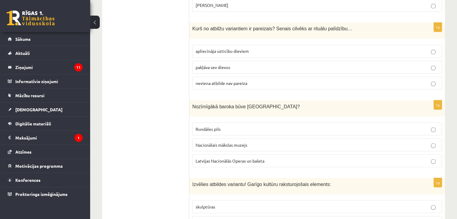
drag, startPoint x: 188, startPoint y: 87, endPoint x: 251, endPoint y: 91, distance: 62.6
click at [224, 104] on span "Nozīmīgākā baroka būve Latvijā?" at bounding box center [246, 106] width 108 height 5
drag, startPoint x: 192, startPoint y: 90, endPoint x: 259, endPoint y: 90, distance: 67.0
click at [259, 103] on p "Nozīmīgākā baroka būve Latvijā?" at bounding box center [302, 106] width 220 height 6
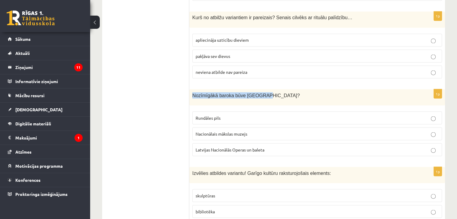
scroll to position [1112, 0]
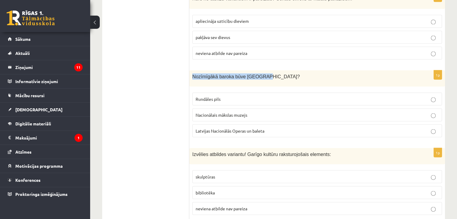
click at [284, 73] on p "Nozīmīgākā baroka būve Latvijā?" at bounding box center [302, 76] width 220 height 6
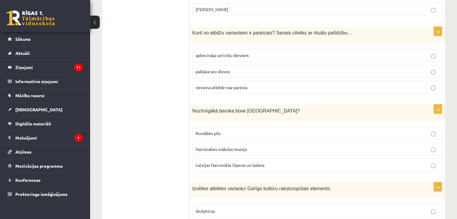
scroll to position [1083, 0]
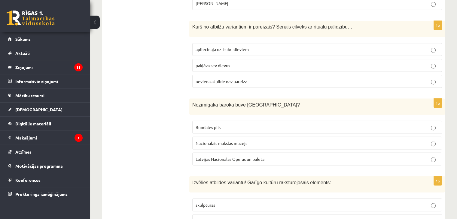
click at [215, 124] on span "Rundāles pils" at bounding box center [208, 126] width 25 height 5
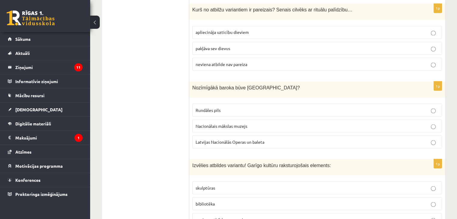
scroll to position [1144, 0]
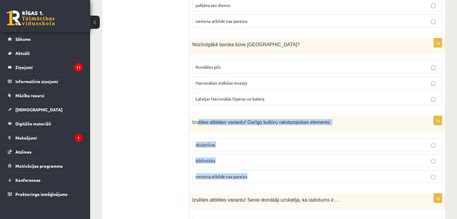
drag, startPoint x: 197, startPoint y: 107, endPoint x: 168, endPoint y: 20, distance: 91.9
click at [306, 158] on div "1p Izvēlies atbildes variantu! Garīgo kultūru raksturojošais elements: skulptūr…" at bounding box center [317, 152] width 256 height 72
click at [224, 158] on p "bibliotēka" at bounding box center [317, 161] width 243 height 6
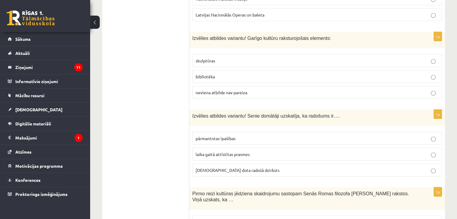
scroll to position [1234, 0]
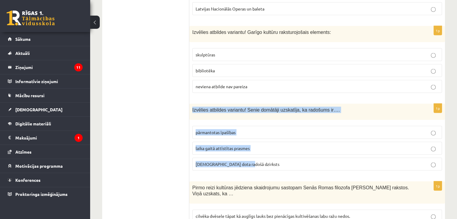
drag, startPoint x: 192, startPoint y: 92, endPoint x: 281, endPoint y: 145, distance: 103.3
click at [281, 145] on div "1p Izvēlies atbildes variantu! Senie domātāji uzskatīja, ka radošums ir…. pārma…" at bounding box center [317, 140] width 256 height 72
click at [236, 162] on span "dieva dota radošā dzirksts" at bounding box center [238, 164] width 84 height 5
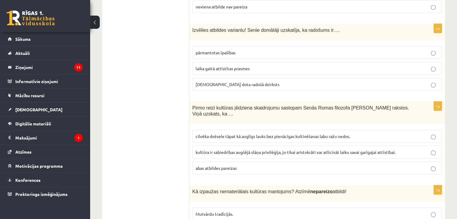
scroll to position [1324, 0]
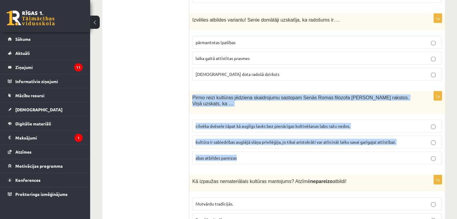
drag, startPoint x: 192, startPoint y: 80, endPoint x: 273, endPoint y: 118, distance: 89.4
click at [281, 131] on div "1p Pirmo reizi kultūras jēdziena skaidrojumu sastopam Senās Romas filozofa Cice…" at bounding box center [317, 131] width 256 height 78
click at [226, 123] on span "cilvēka dvēsele tāpat kā auglīgs lauks bez pienācīgas kultivēšanas labu ražu ne…" at bounding box center [273, 125] width 154 height 5
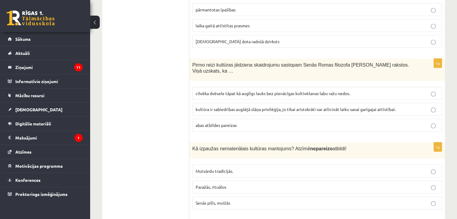
scroll to position [1414, 0]
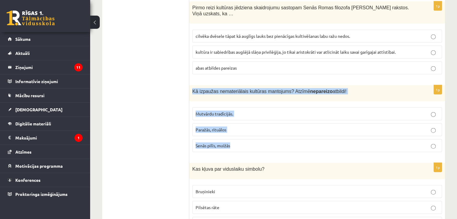
drag, startPoint x: 193, startPoint y: 67, endPoint x: 279, endPoint y: 121, distance: 102.6
click at [279, 121] on div "1p Kā izpaužas nemateriālais kultūras mantojums? Atzīmē nepareizo atbildi! Mutv…" at bounding box center [317, 121] width 256 height 72
click at [298, 128] on fieldset "Mutvārdu tradīcijās. Paražās, rituālos Senās pilīs, muižās" at bounding box center [317, 130] width 250 height 50
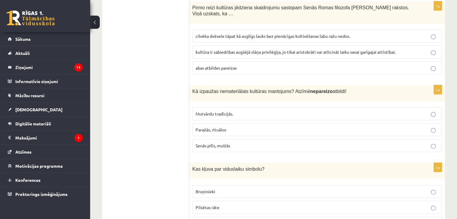
click at [233, 143] on p "Senās pilīs, muižās" at bounding box center [317, 146] width 243 height 6
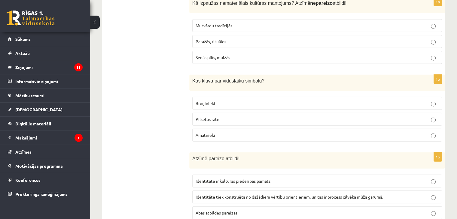
scroll to position [1504, 0]
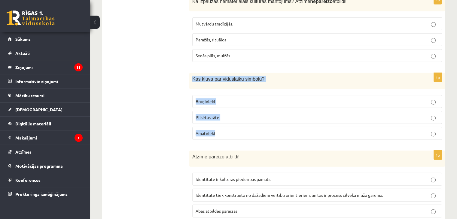
drag, startPoint x: 197, startPoint y: 52, endPoint x: 254, endPoint y: 109, distance: 81.0
click at [254, 109] on div "1p Kas kļuva par viduslaiku simbolu? Bruņinieki Pilsētas rāte Amatnieki" at bounding box center [317, 109] width 256 height 72
click at [267, 76] on p "Kas kļuva par viduslaiku simbolu?" at bounding box center [302, 79] width 220 height 6
click at [252, 77] on span "Kas kļuva par viduslaiku simbolu?" at bounding box center [228, 79] width 72 height 5
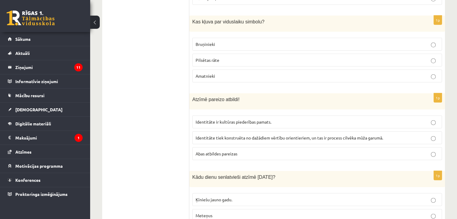
scroll to position [1564, 0]
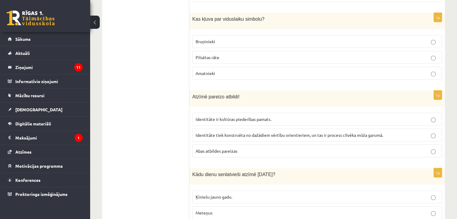
click at [194, 94] on span "Atzīmē pareizo atbildi!" at bounding box center [215, 96] width 47 height 5
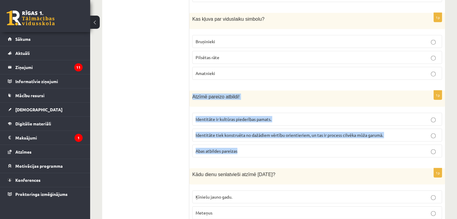
drag, startPoint x: 191, startPoint y: 72, endPoint x: 267, endPoint y: 123, distance: 91.3
click at [267, 123] on div "1p Atzīmē pareizo atbildi! Identitāte ir kultūras piederības pamats. Identitāte…" at bounding box center [317, 127] width 256 height 72
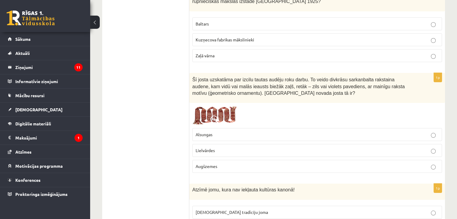
scroll to position [2436, 0]
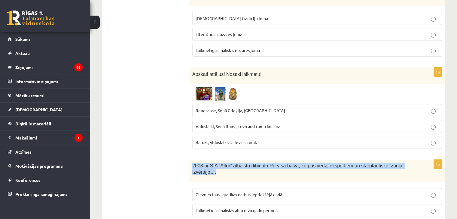
drag, startPoint x: 193, startPoint y: 137, endPoint x: 410, endPoint y: 136, distance: 216.9
click at [410, 163] on p "2008 ar SIA “Alfor” atbalstu dibināta Purvīša balva, ko pasniedz, ekspertiem un…" at bounding box center [302, 169] width 220 height 12
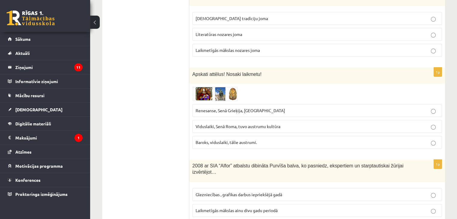
click at [246, 192] on p "Glezniecības , grafikas darbus iepriekšējā gadā" at bounding box center [317, 195] width 243 height 6
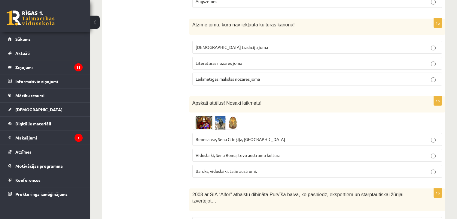
scroll to position [2406, 0]
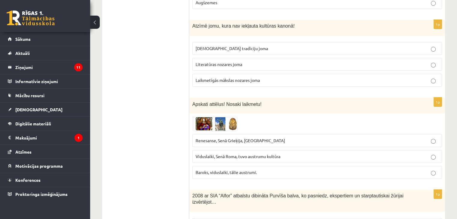
click at [200, 117] on img at bounding box center [214, 124] width 45 height 14
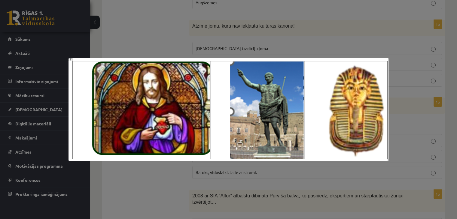
click at [270, 26] on div at bounding box center [228, 109] width 457 height 219
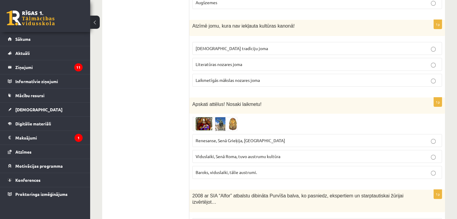
click at [225, 117] on img at bounding box center [214, 124] width 45 height 14
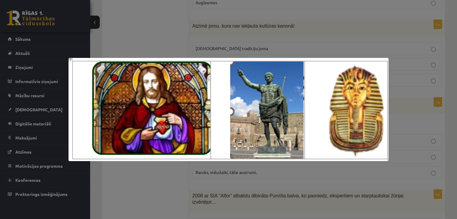
click at [264, 23] on div at bounding box center [228, 109] width 457 height 219
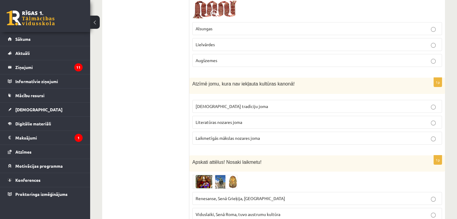
scroll to position [2345, 0]
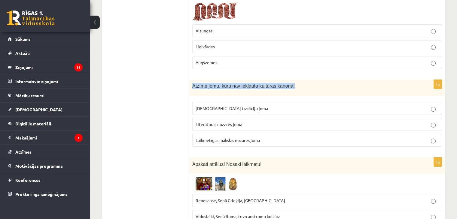
drag, startPoint x: 192, startPoint y: 58, endPoint x: 289, endPoint y: 55, distance: 96.5
click at [289, 83] on p "Atzīmē jomu, kura nav iekļauta kultūras kanonā!" at bounding box center [302, 86] width 220 height 6
click at [197, 80] on div "Atzīmē jomu, kura nav iekļauta kultūras kanonā!" at bounding box center [317, 88] width 256 height 16
drag, startPoint x: 187, startPoint y: 51, endPoint x: 300, endPoint y: 109, distance: 127.0
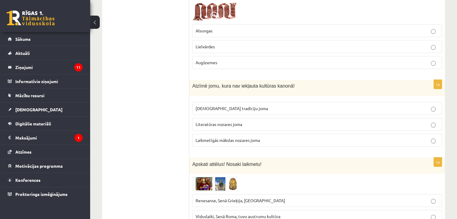
click at [194, 84] on span "Atzīmē jomu, kura nav iekļauta kultūras kanonā!" at bounding box center [243, 86] width 102 height 5
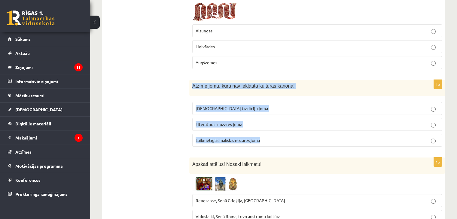
drag, startPoint x: 193, startPoint y: 55, endPoint x: 256, endPoint y: 96, distance: 75.5
click at [265, 105] on div "1p Atzīmē jomu, kura nav iekļauta kultūras kanonā! Tautas tradīciju joma Litera…" at bounding box center [317, 116] width 256 height 72
click at [237, 138] on span "Laikmetīgās mākslas nozares joma" at bounding box center [228, 140] width 64 height 5
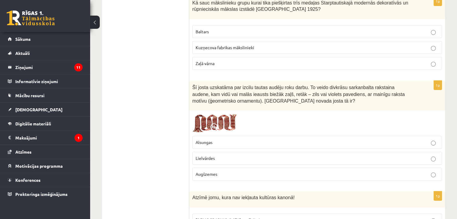
scroll to position [2225, 0]
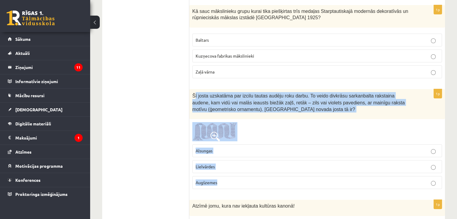
drag, startPoint x: 195, startPoint y: 68, endPoint x: 302, endPoint y: 152, distance: 136.3
click at [302, 152] on div "1p Šī josta uzskatāma par izcilu tautas audēju roku darbu. To veido divkrāsu sa…" at bounding box center [317, 141] width 256 height 105
click at [222, 160] on label "Lielvārdes" at bounding box center [317, 166] width 250 height 13
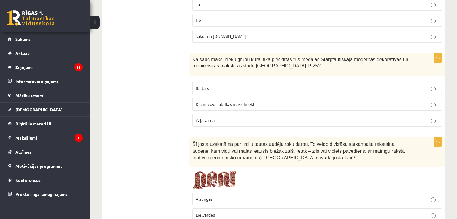
scroll to position [2165, 0]
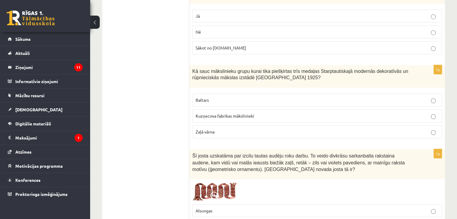
drag, startPoint x: 189, startPoint y: 41, endPoint x: 233, endPoint y: 70, distance: 53.3
click at [190, 65] on div "Kā sauc mākslinieku grupu kurai tika piešķirtas trīs medaļas Starptautiskajā mo…" at bounding box center [317, 76] width 256 height 23
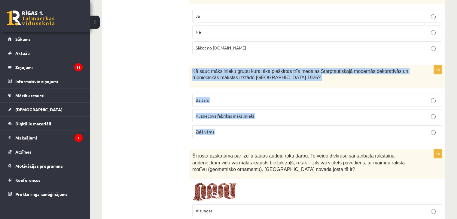
drag, startPoint x: 192, startPoint y: 42, endPoint x: 227, endPoint y: 96, distance: 65.0
click at [227, 96] on div "1p Kā sauc mākslinieku grupu kurai tika piešķirtas trīs medaļas Starptautiskajā…" at bounding box center [317, 104] width 256 height 78
click at [230, 97] on p "Baltars" at bounding box center [317, 100] width 243 height 6
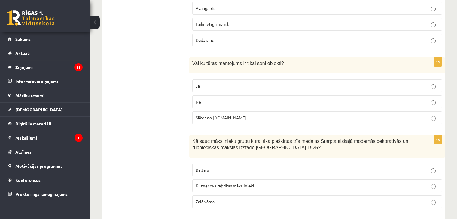
scroll to position [2075, 0]
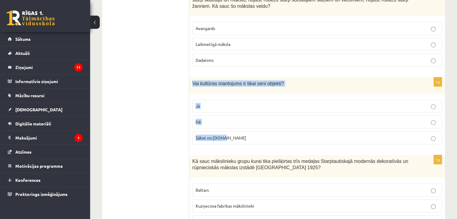
drag, startPoint x: 192, startPoint y: 55, endPoint x: 252, endPoint y: 109, distance: 80.8
click at [252, 109] on div "1p Vai kultūras mantojums ir tikai seni objekti? Jā Nē Sākot no 10.gs" at bounding box center [317, 114] width 256 height 72
click at [219, 119] on p "Nē" at bounding box center [317, 122] width 243 height 6
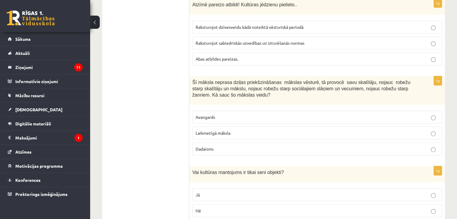
scroll to position [1985, 0]
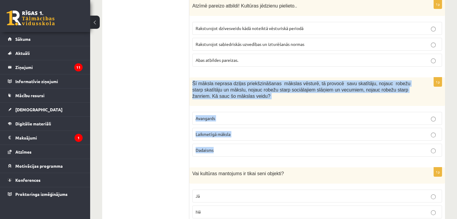
drag, startPoint x: 191, startPoint y: 55, endPoint x: 239, endPoint y: 123, distance: 83.3
click at [239, 124] on div "1p Šī māksla neprasa dziļas priekšzināšanas mākslas vēsturē, tā provocē savu sk…" at bounding box center [317, 120] width 256 height 84
click at [230, 132] on span "Laikmetīgā māksla" at bounding box center [213, 134] width 35 height 5
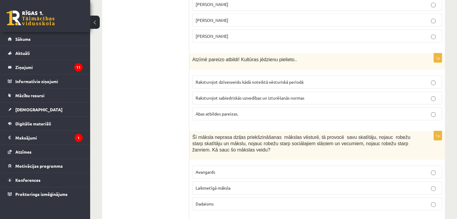
scroll to position [1925, 0]
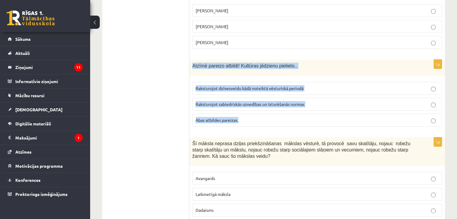
drag, startPoint x: 200, startPoint y: 41, endPoint x: 266, endPoint y: 99, distance: 88.4
click at [266, 99] on div "1p Atzīmē pareizo atbildi! Kultūras jēdzienu pielieto.. Raksturojot dzīvesveidu…" at bounding box center [317, 96] width 256 height 72
click at [221, 114] on label "Abas atbildes pareizas." at bounding box center [317, 120] width 250 height 13
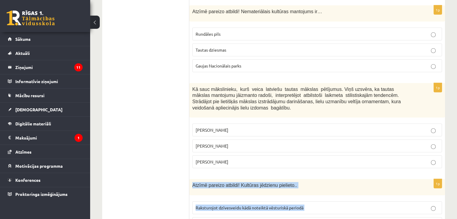
scroll to position [1805, 0]
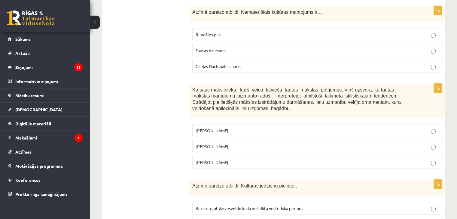
drag, startPoint x: 192, startPoint y: 62, endPoint x: 255, endPoint y: 132, distance: 94.3
click at [255, 132] on div "1p Kā sauc mākslinieku, kurš veica latviešu tautas mākslas pētījumus. Viņš uzsv…" at bounding box center [317, 129] width 256 height 90
click at [231, 144] on p "Jūlijs Madernieks" at bounding box center [317, 147] width 243 height 6
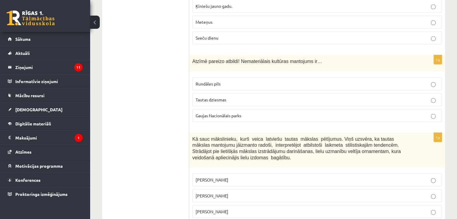
scroll to position [1745, 0]
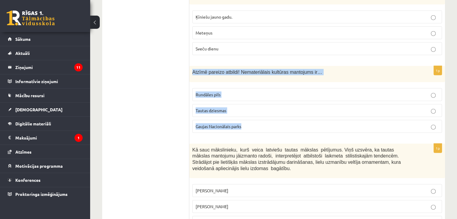
drag, startPoint x: 194, startPoint y: 47, endPoint x: 270, endPoint y: 101, distance: 93.4
click at [270, 101] on div "1p Atzīmē pareizo atbildi! Nemateriālais kultūras mantojums ir… Rundāles pils T…" at bounding box center [317, 102] width 256 height 72
click at [227, 108] on p "Tautas dziesmas" at bounding box center [317, 111] width 243 height 6
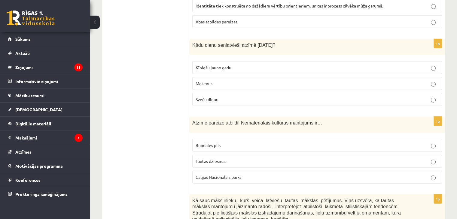
scroll to position [1684, 0]
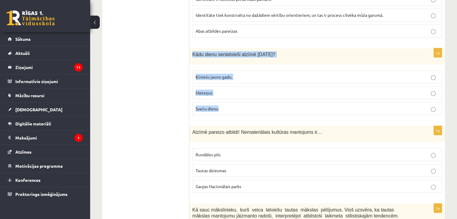
drag, startPoint x: 193, startPoint y: 27, endPoint x: 255, endPoint y: 81, distance: 82.0
click at [255, 81] on div "1p Kādu dienu senlatvieši atzīmē 2.februārī? Ķīniešu jauno gadu. Meteņus Sveču …" at bounding box center [317, 84] width 256 height 72
click at [231, 106] on p "Sveču dienu" at bounding box center [317, 109] width 243 height 6
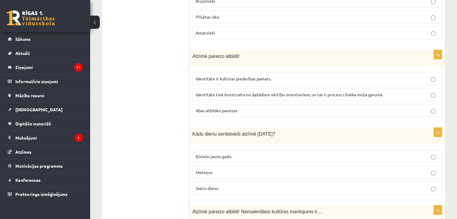
scroll to position [1594, 0]
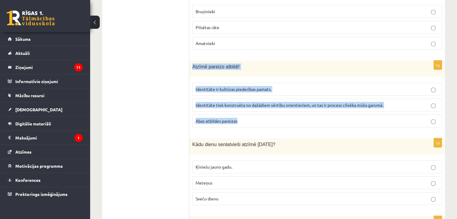
drag, startPoint x: 194, startPoint y: 43, endPoint x: 248, endPoint y: 95, distance: 75.7
click at [248, 95] on div "1p Atzīmē pareizo atbildi! Identitāte ir kultūras piederības pamats. Identitāte…" at bounding box center [317, 97] width 256 height 72
click at [237, 118] on span "Abas atbildes pareizas" at bounding box center [217, 120] width 42 height 5
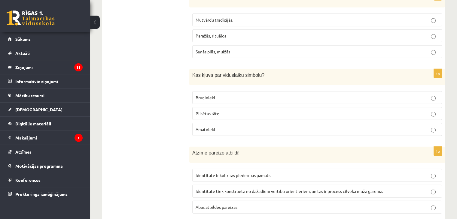
scroll to position [1504, 0]
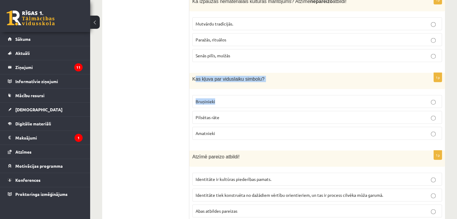
drag, startPoint x: 195, startPoint y: 53, endPoint x: 233, endPoint y: 67, distance: 40.5
click at [237, 73] on div "1p Kas kļuva par viduslaiku simbolu? Bruņinieki Pilsētas rāte Amatnieki" at bounding box center [317, 109] width 256 height 72
drag, startPoint x: 191, startPoint y: 53, endPoint x: 268, endPoint y: 111, distance: 96.2
click at [268, 111] on div "1p Kas kļuva par viduslaiku simbolu? Bruņinieki Pilsētas rāte Amatnieki" at bounding box center [317, 109] width 256 height 72
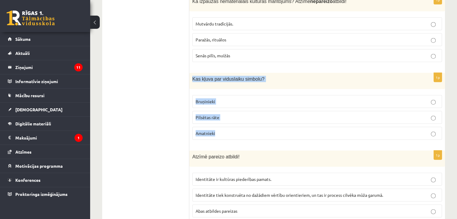
click at [221, 99] on p "Bruņinieki" at bounding box center [317, 102] width 243 height 6
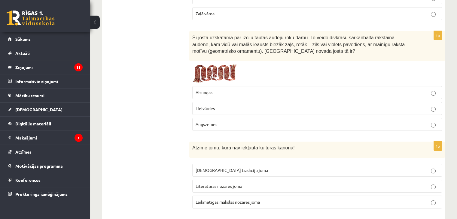
scroll to position [2434, 0]
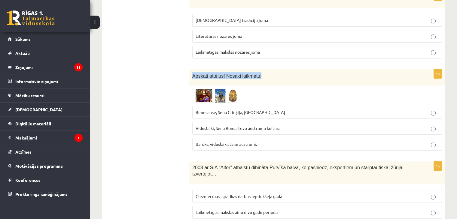
drag, startPoint x: 194, startPoint y: 47, endPoint x: 300, endPoint y: 46, distance: 107.0
click at [300, 72] on p "Apskati attēlus! Nosaki laikmetu!" at bounding box center [302, 75] width 220 height 7
click at [301, 72] on p "Apskati attēlus! Nosaki laikmetu!" at bounding box center [302, 75] width 220 height 7
drag, startPoint x: 194, startPoint y: 45, endPoint x: 277, endPoint y: 47, distance: 82.6
click at [277, 72] on p "Apskati attēlus! Nosaki laikmetu!" at bounding box center [302, 75] width 220 height 7
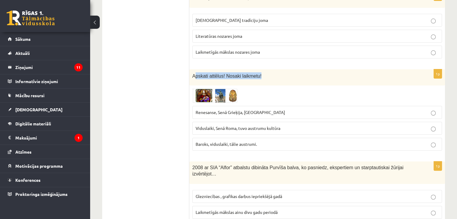
click at [279, 72] on p "Apskati attēlus! Nosaki laikmetu!" at bounding box center [302, 75] width 220 height 7
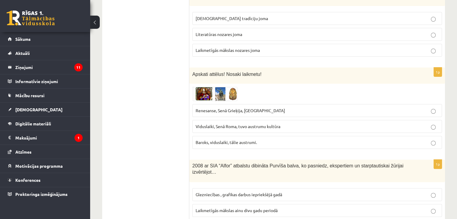
click at [206, 87] on img at bounding box center [214, 94] width 45 height 14
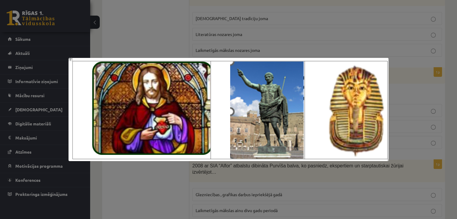
click at [410, 38] on div at bounding box center [228, 109] width 457 height 219
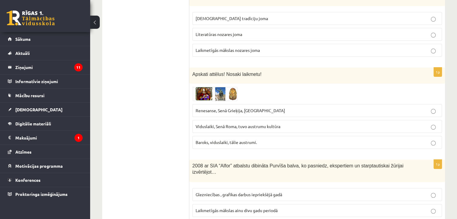
click at [214, 87] on img at bounding box center [214, 94] width 45 height 14
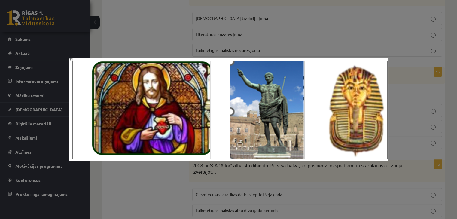
click at [396, 44] on div at bounding box center [228, 109] width 457 height 219
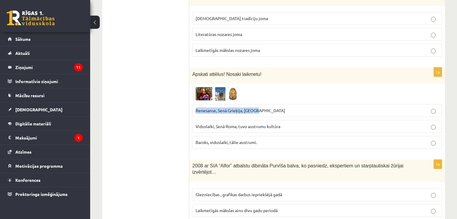
drag, startPoint x: 192, startPoint y: 79, endPoint x: 278, endPoint y: 85, distance: 86.2
click at [278, 104] on label "Renesanse, Senā Grieķija, Ēģipte" at bounding box center [317, 110] width 250 height 13
click at [203, 87] on img at bounding box center [214, 94] width 45 height 14
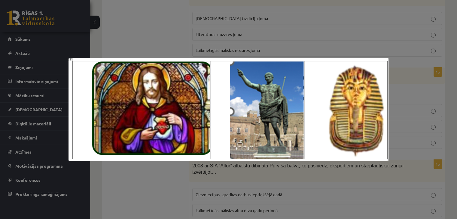
click at [308, 38] on div at bounding box center [228, 109] width 457 height 219
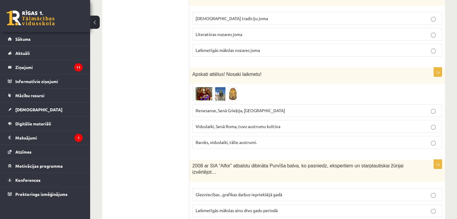
click at [201, 87] on img at bounding box center [214, 94] width 45 height 14
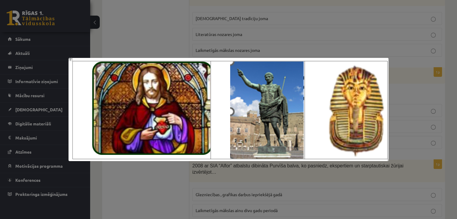
click at [263, 44] on div at bounding box center [228, 109] width 457 height 219
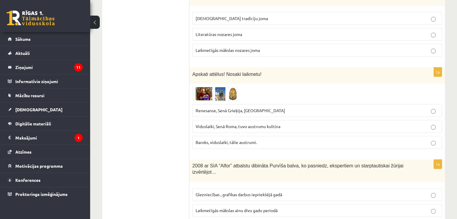
click at [249, 108] on p "Renesanse, Senā Grieķija, Ēģipte" at bounding box center [317, 111] width 243 height 6
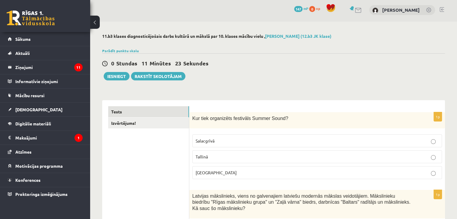
scroll to position [0, 0]
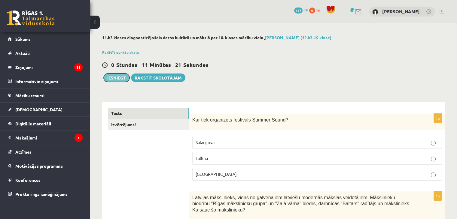
click at [123, 78] on button "Iesniegt" at bounding box center [117, 78] width 26 height 8
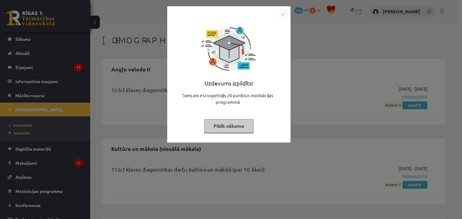
click at [244, 126] on button "Pildīt nākamo" at bounding box center [228, 126] width 49 height 14
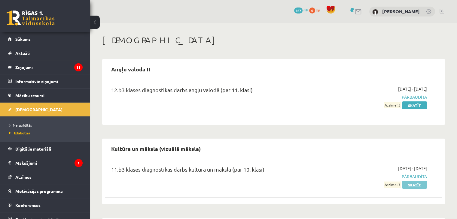
click at [414, 186] on link "Skatīt" at bounding box center [414, 185] width 25 height 8
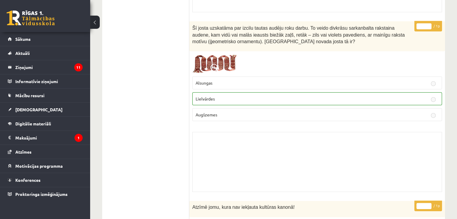
scroll to position [4076, 0]
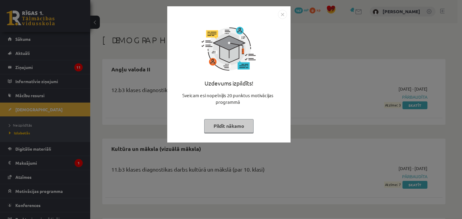
click at [246, 126] on button "Pildīt nākamo" at bounding box center [228, 126] width 49 height 14
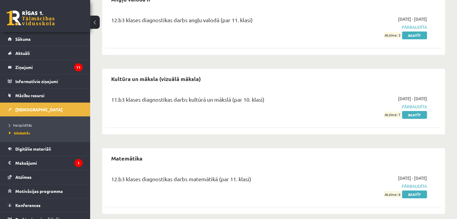
scroll to position [77, 0]
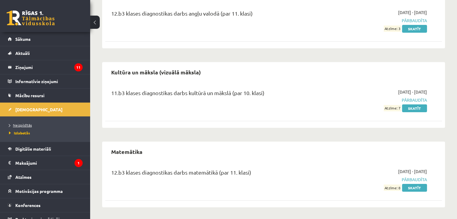
click at [23, 126] on span "Neizpildītās" at bounding box center [20, 125] width 23 height 5
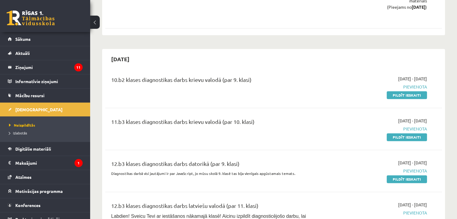
scroll to position [751, 0]
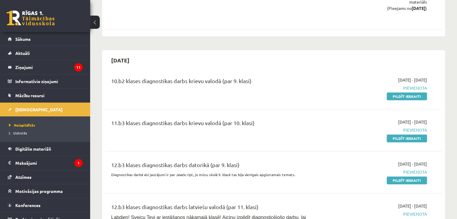
drag, startPoint x: 125, startPoint y: 32, endPoint x: 142, endPoint y: 31, distance: 16.6
click at [136, 53] on h2 "2025-10-31" at bounding box center [120, 60] width 30 height 14
click at [162, 71] on div "10.b2 klases diagnostikas darbs krievu valodā (par 9. klasi) 2025-09-01 - 2025-…" at bounding box center [273, 88] width 337 height 35
click at [153, 161] on div "12.b3 klases diagnostikas darbs datorikā (par 9. klasi)" at bounding box center [215, 166] width 208 height 11
drag, startPoint x: 188, startPoint y: 93, endPoint x: 246, endPoint y: 94, distance: 58.0
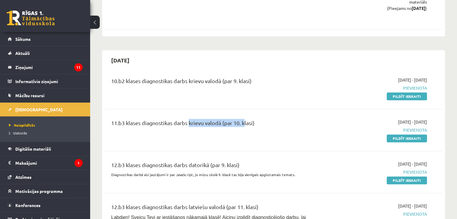
click at [246, 119] on div "11.b3 klases diagnostikas darbs krievu valodā (par 10. klasi)" at bounding box center [215, 124] width 208 height 11
click at [190, 77] on div "10.b2 klases diagnostikas darbs krievu valodā (par 9. klasi)" at bounding box center [215, 82] width 208 height 11
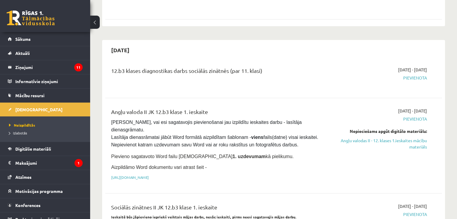
scroll to position [300, 0]
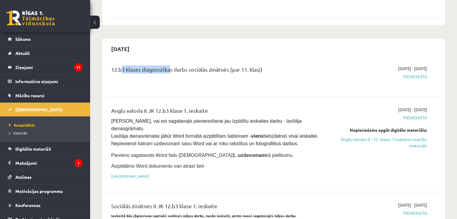
drag, startPoint x: 120, startPoint y: 50, endPoint x: 169, endPoint y: 59, distance: 49.7
click at [169, 66] on div "12.b3 klases diagnostikas darbs sociālās zinātnēs (par 11. klasi)" at bounding box center [215, 77] width 217 height 22
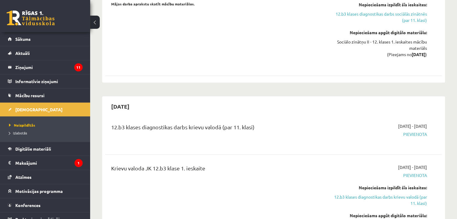
scroll to position [571, 0]
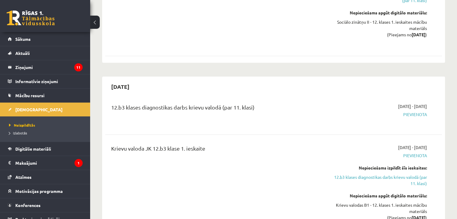
click at [425, 97] on div "12.b3 klases diagnostikas darbs krievu valodā (par 11. klasi) 2025-10-01 - 2025…" at bounding box center [273, 114] width 337 height 34
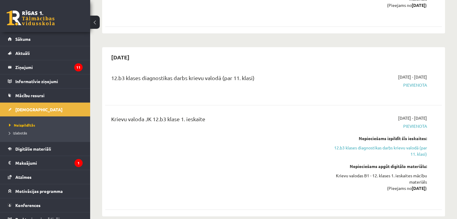
click at [419, 163] on div "2025-10-01 - 2025-10-15 Pievienota Nepieciešams izpildīt šīs ieskaites: 12.b3 k…" at bounding box center [377, 157] width 108 height 85
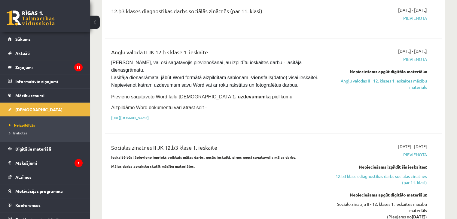
scroll to position [361, 0]
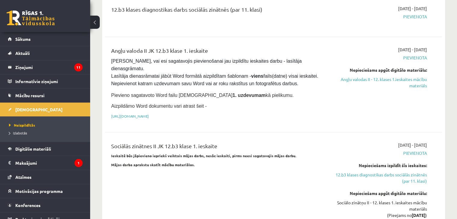
click at [411, 200] on div "Sociālo zinātņu II - 12. klases 1. ieskaites mācību materiāls (Pieejams no 2025…" at bounding box center [377, 209] width 99 height 19
click at [360, 200] on div "Sociālo zinātņu II - 12. klases 1. ieskaites mācību materiāls (Pieejams no 2025…" at bounding box center [377, 209] width 99 height 19
click at [302, 153] on p "Ieskaitē būs jāpievieno iepriekš veiktais mājas darbs, nesāc ieskaiti, pirms ne…" at bounding box center [215, 155] width 208 height 5
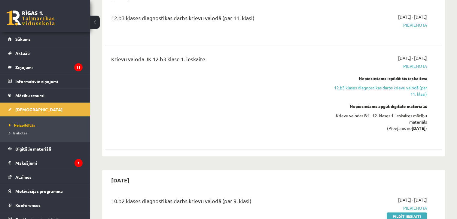
scroll to position [811, 0]
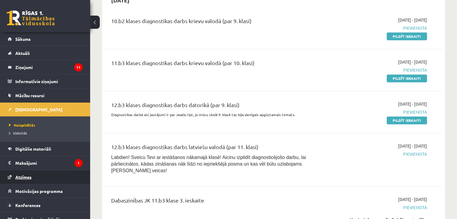
click at [35, 176] on link "Atzīmes" at bounding box center [45, 177] width 75 height 14
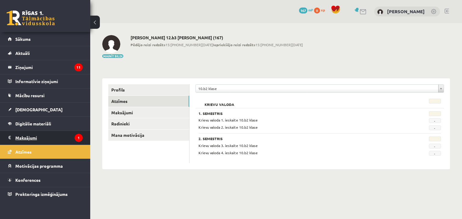
click at [62, 135] on legend "Maksājumi 1" at bounding box center [48, 138] width 67 height 14
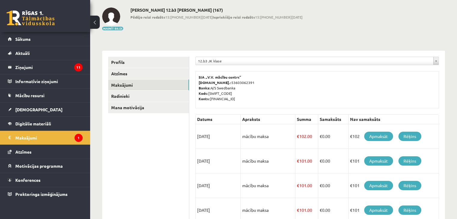
scroll to position [30, 0]
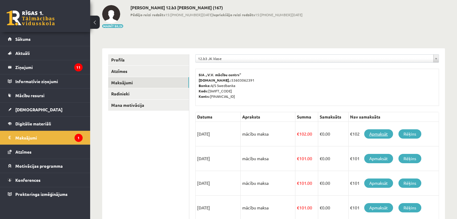
click at [385, 136] on link "Apmaksāt" at bounding box center [378, 134] width 29 height 9
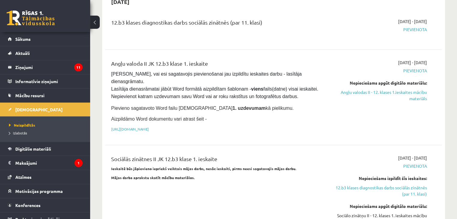
scroll to position [391, 0]
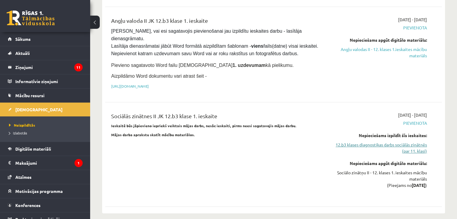
click at [395, 142] on link "12.b3 klases diagnostikas darbs sociālās zinātnēs (par 11. klasi)" at bounding box center [377, 148] width 99 height 13
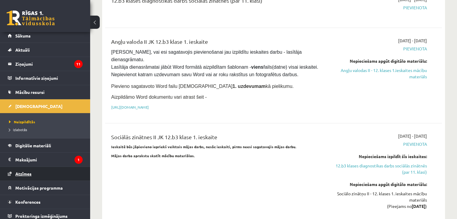
scroll to position [7, 0]
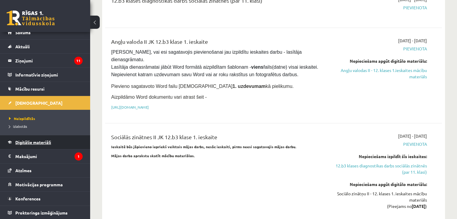
click at [48, 145] on link "Digitālie materiāli" at bounding box center [45, 143] width 75 height 14
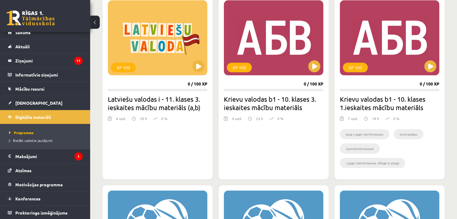
scroll to position [180, 0]
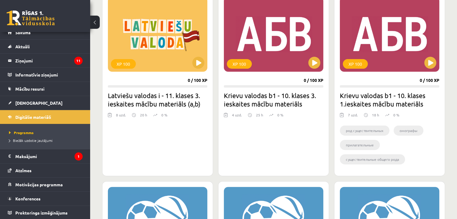
click at [373, 116] on p "18 h" at bounding box center [375, 114] width 7 height 5
click at [365, 115] on img at bounding box center [366, 115] width 4 height 6
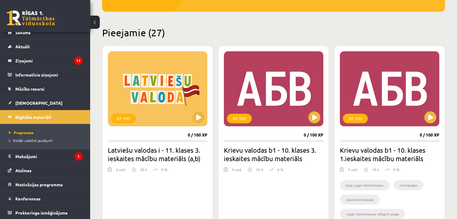
scroll to position [150, 0]
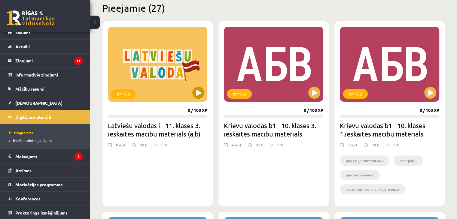
click at [192, 96] on div "XP 100" at bounding box center [157, 64] width 99 height 75
click at [200, 124] on h2 "Latviešu valodas i - 11. klases 3. ieskaites mācību materiāls (a,b)" at bounding box center [157, 129] width 99 height 17
click at [195, 138] on div "XP 100 0 / 100 XP Latviešu valodas i - 11. klases 3. ieskaites mācību materiāls…" at bounding box center [157, 113] width 111 height 185
click at [201, 98] on div "XP 100" at bounding box center [157, 64] width 99 height 75
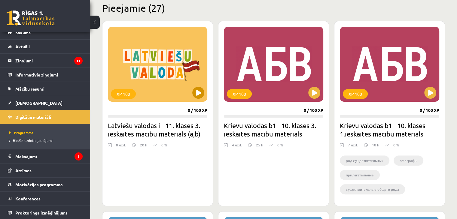
click at [201, 98] on div "XP 100" at bounding box center [157, 64] width 99 height 75
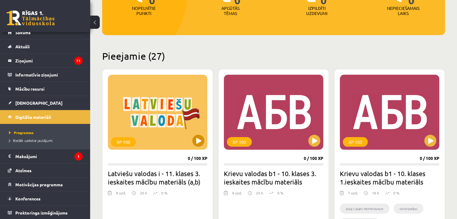
scroll to position [90, 0]
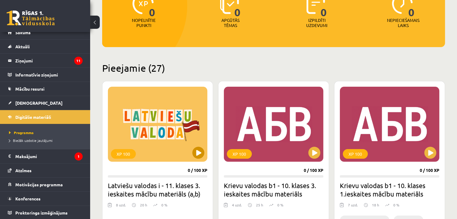
click at [127, 151] on div "XP 100" at bounding box center [123, 154] width 25 height 10
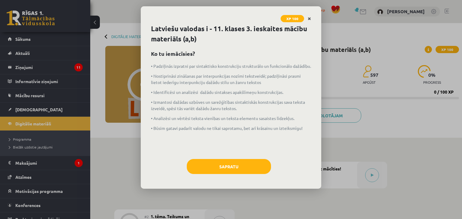
click at [311, 18] on link "Close" at bounding box center [309, 19] width 11 height 12
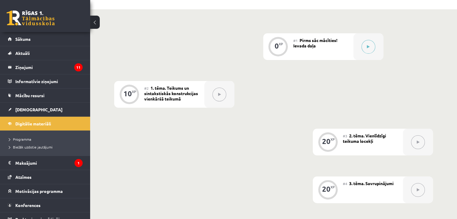
scroll to position [31, 0]
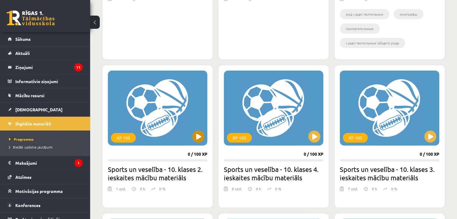
scroll to position [300, 0]
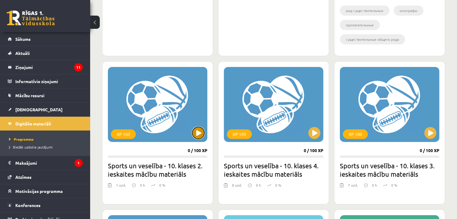
click at [197, 133] on button at bounding box center [198, 133] width 12 height 12
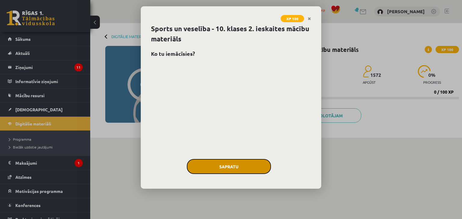
click at [250, 167] on button "Sapratu" at bounding box center [229, 166] width 84 height 15
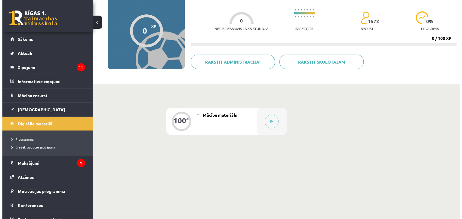
scroll to position [60, 0]
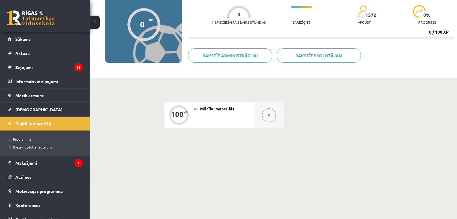
click at [272, 118] on button at bounding box center [269, 115] width 14 height 14
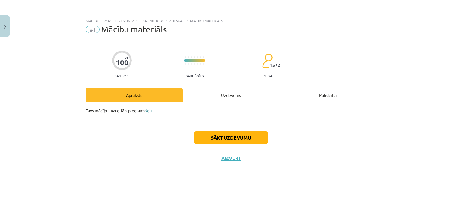
click at [148, 111] on link "šeit" at bounding box center [148, 110] width 7 height 5
